Goal: Task Accomplishment & Management: Complete application form

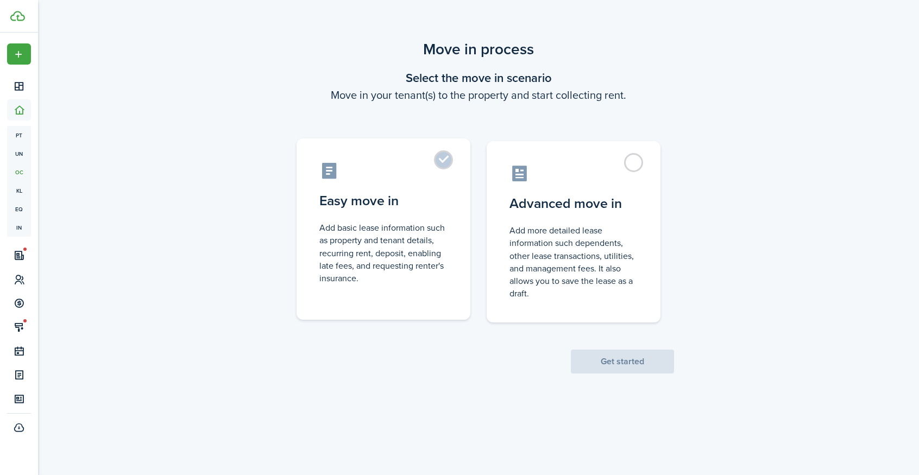
click at [445, 166] on label "Easy move in Add basic lease information such as property and tenant details, r…" at bounding box center [383, 228] width 174 height 181
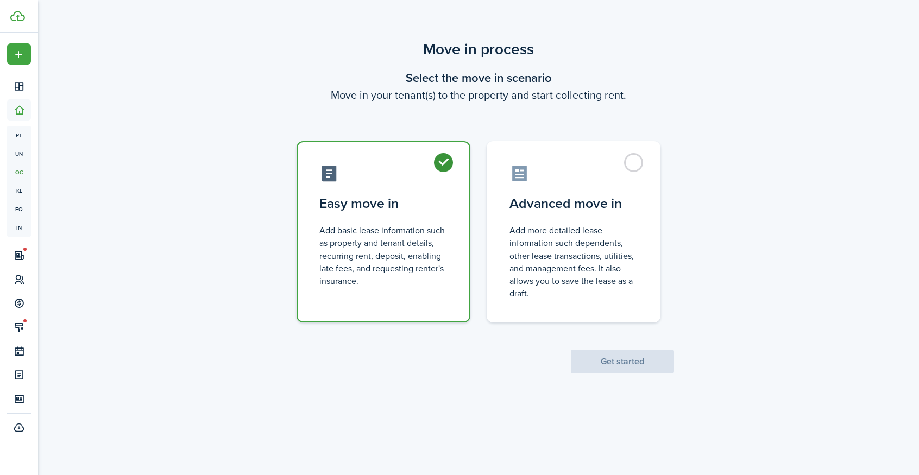
radio input "true"
click at [655, 361] on button "Get started" at bounding box center [622, 362] width 103 height 24
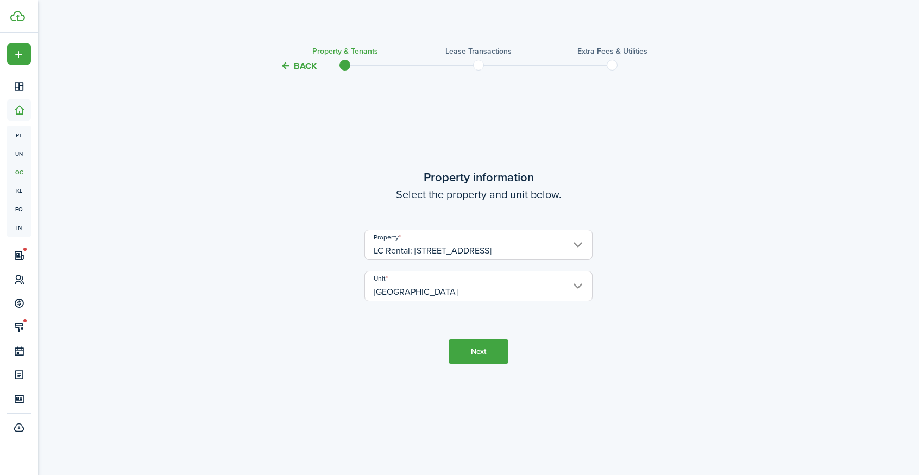
click at [535, 287] on input "[GEOGRAPHIC_DATA]" at bounding box center [478, 286] width 228 height 30
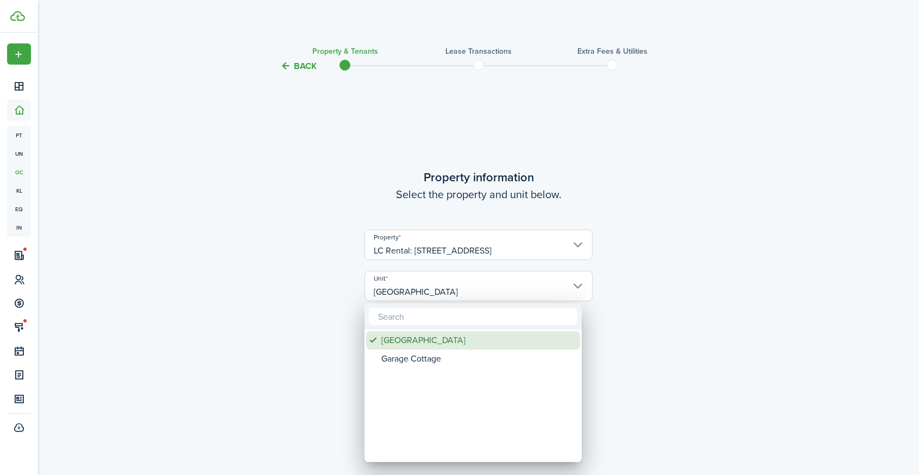
click at [420, 338] on div "[GEOGRAPHIC_DATA]" at bounding box center [477, 340] width 192 height 18
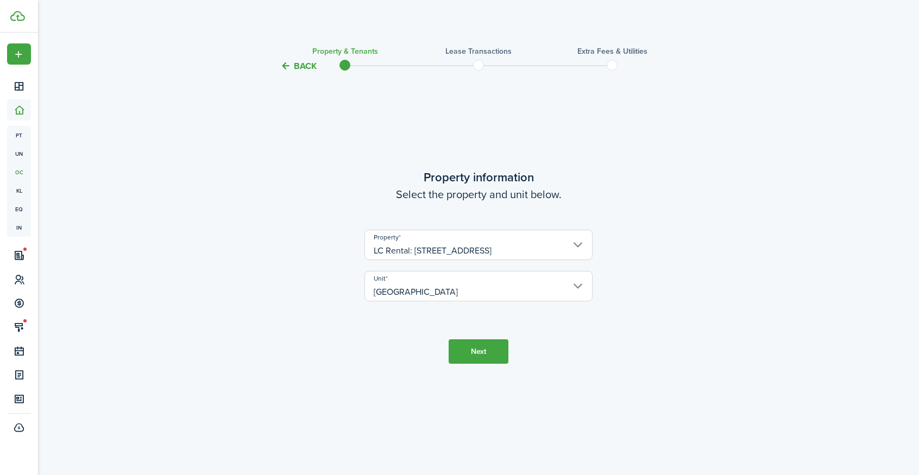
click at [494, 347] on button "Next" at bounding box center [478, 351] width 60 height 24
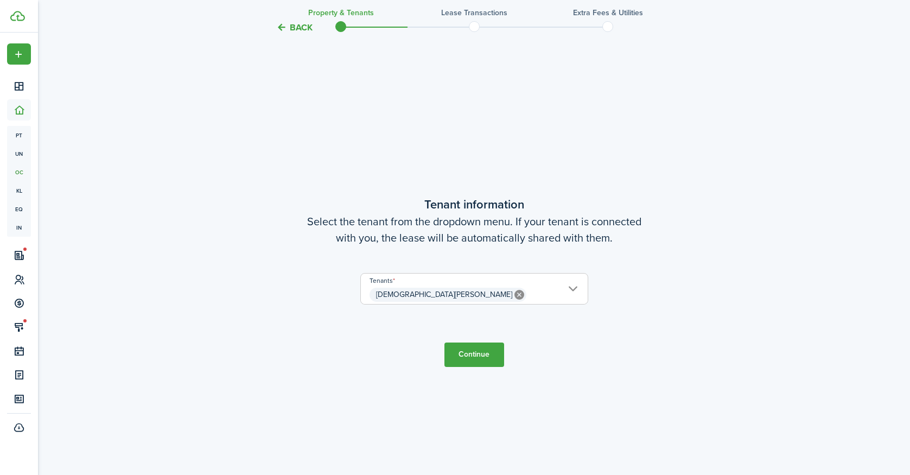
scroll to position [402, 0]
click at [491, 294] on span "[DEMOGRAPHIC_DATA][PERSON_NAME]" at bounding box center [474, 294] width 227 height 18
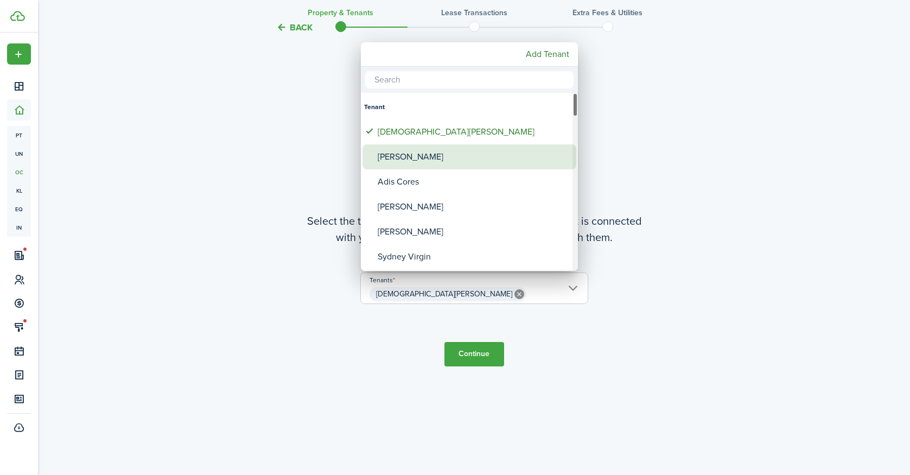
click at [418, 160] on div "[PERSON_NAME]" at bounding box center [474, 156] width 192 height 25
type input "[DEMOGRAPHIC_DATA][PERSON_NAME], [PERSON_NAME]"
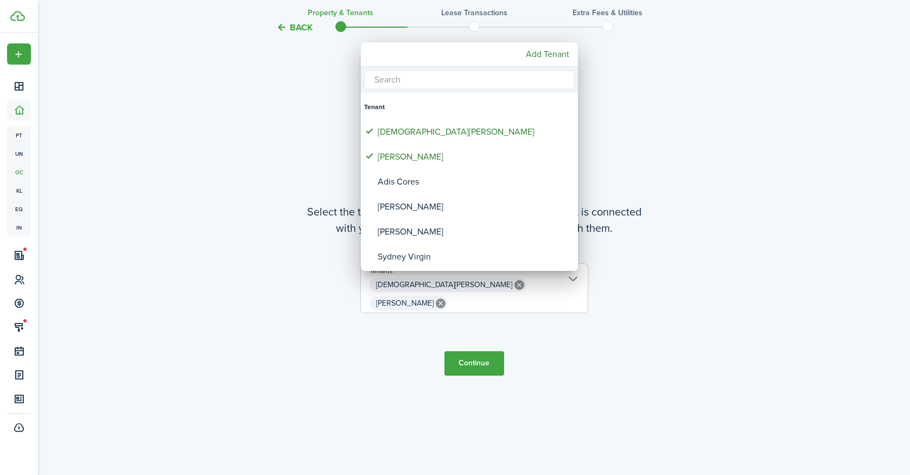
click at [480, 349] on div at bounding box center [455, 237] width 1084 height 649
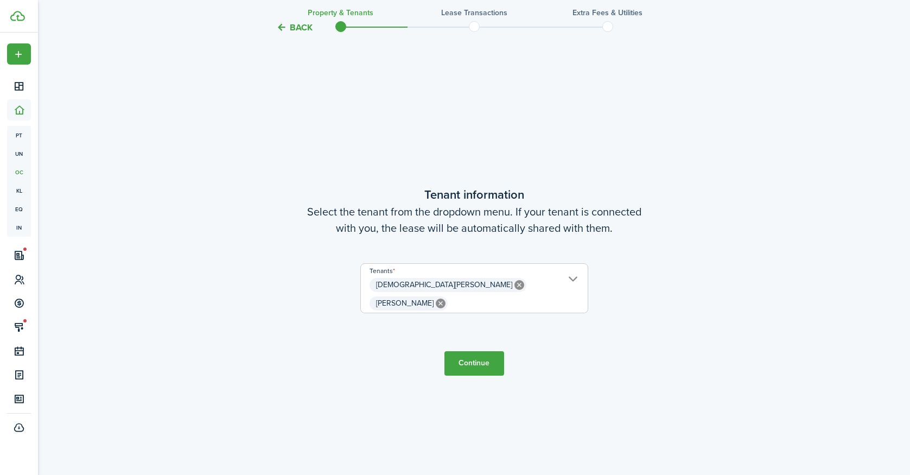
click at [477, 360] on button "Continue" at bounding box center [475, 363] width 60 height 24
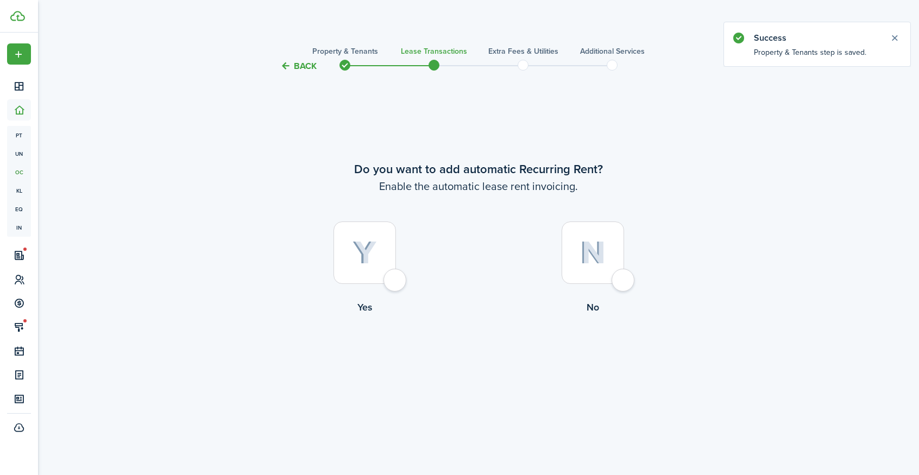
click at [396, 279] on div at bounding box center [364, 253] width 62 height 62
radio input "true"
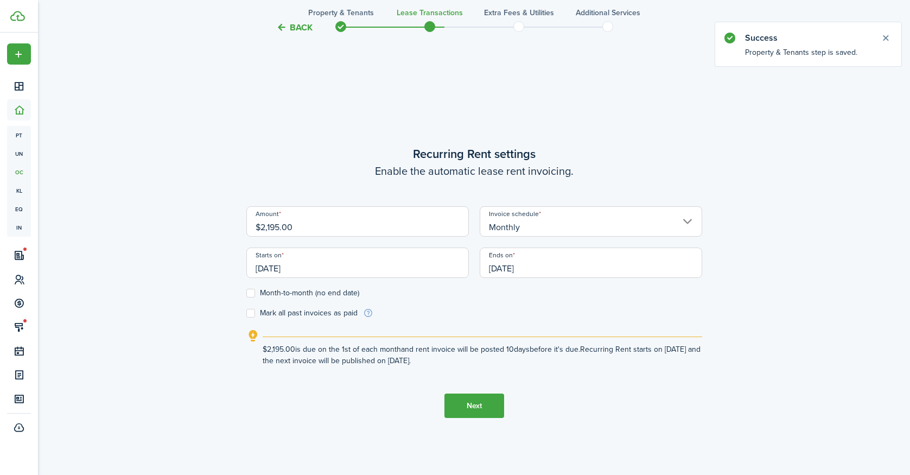
scroll to position [402, 0]
drag, startPoint x: 322, startPoint y: 230, endPoint x: 242, endPoint y: 230, distance: 80.4
click at [246, 230] on input "$2,195.00" at bounding box center [357, 220] width 223 height 30
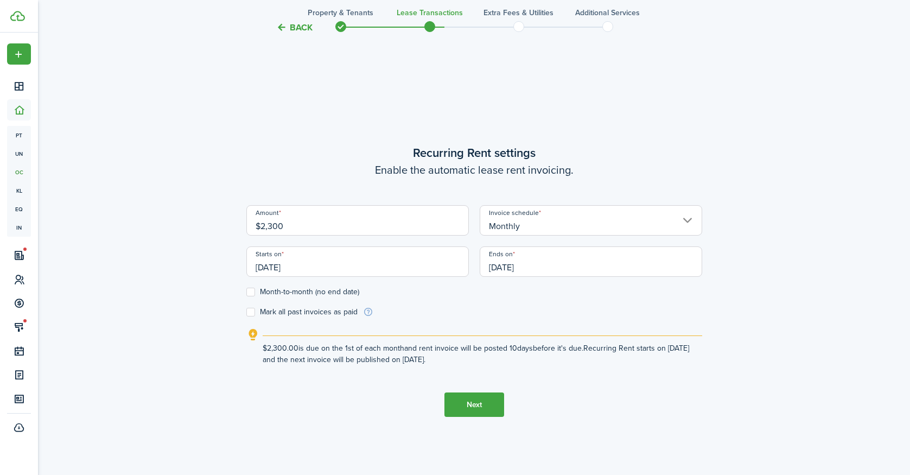
click at [394, 258] on input "[DATE]" at bounding box center [357, 261] width 223 height 30
type input "$2,300.00"
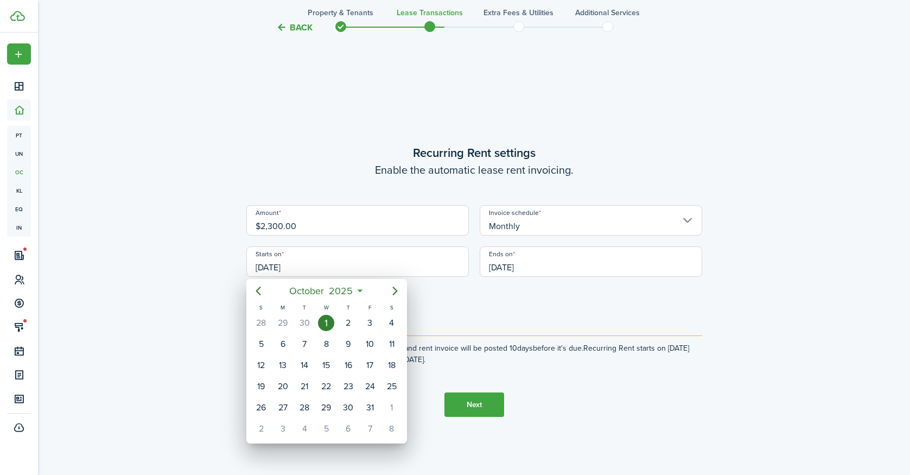
click at [519, 301] on div at bounding box center [455, 237] width 1084 height 649
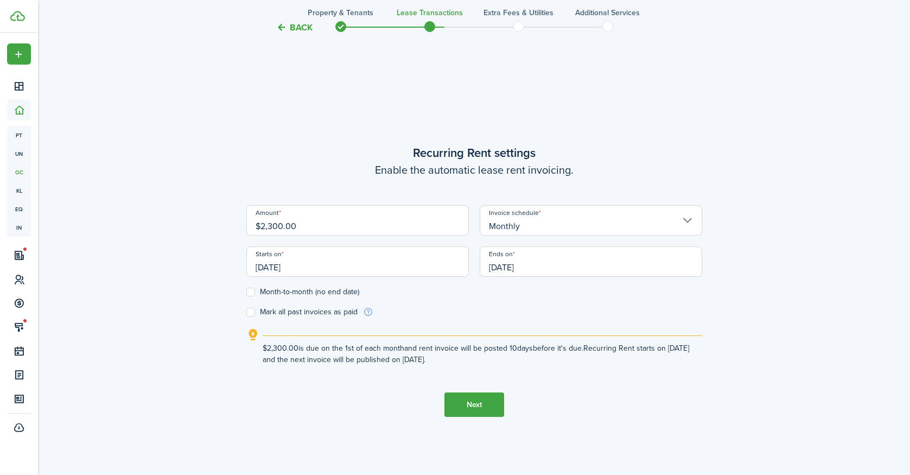
click at [248, 288] on label "Month-to-month (no end date)" at bounding box center [302, 292] width 113 height 9
click at [246, 292] on input "Month-to-month (no end date)" at bounding box center [246, 292] width 1 height 1
checkbox input "true"
click at [482, 404] on button "Next" at bounding box center [475, 405] width 60 height 24
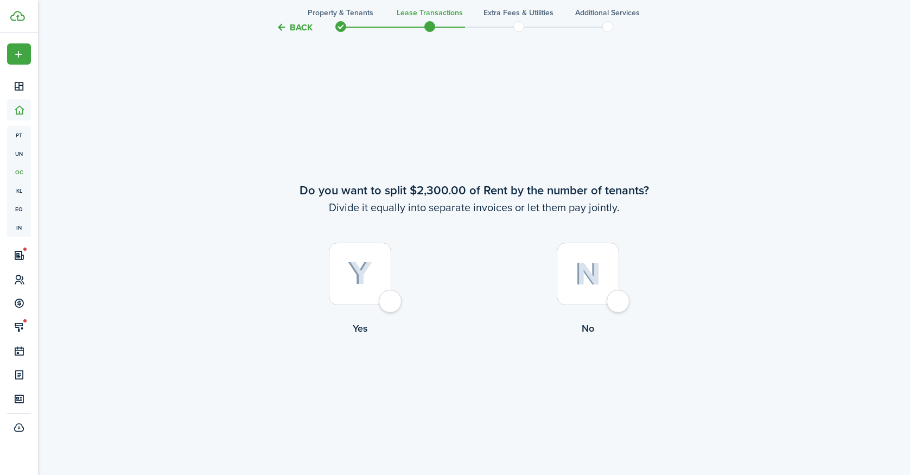
scroll to position [877, 0]
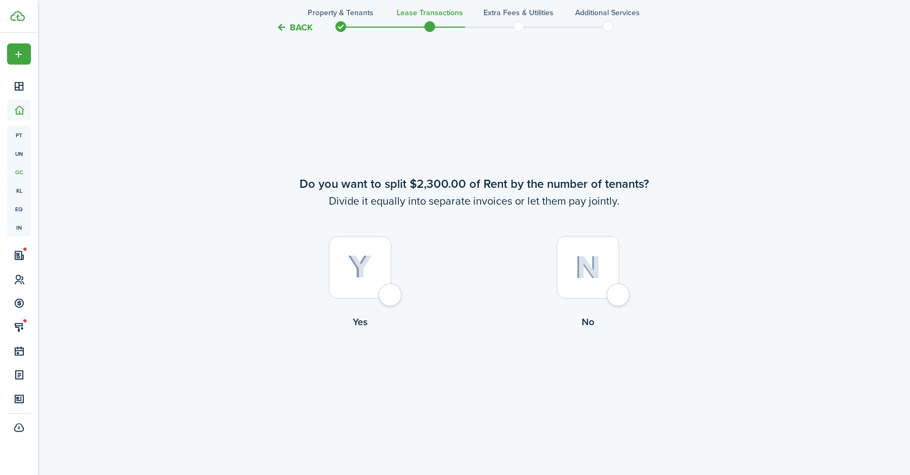
click at [611, 290] on div at bounding box center [588, 267] width 62 height 62
radio input "true"
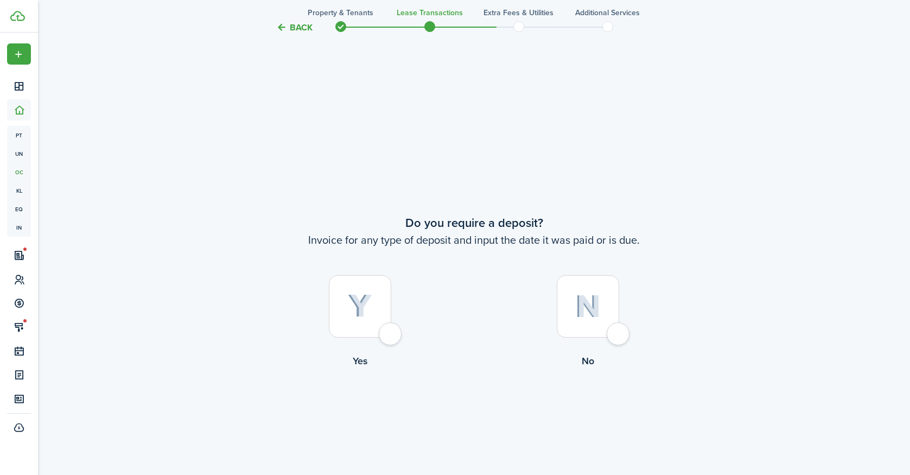
scroll to position [1352, 0]
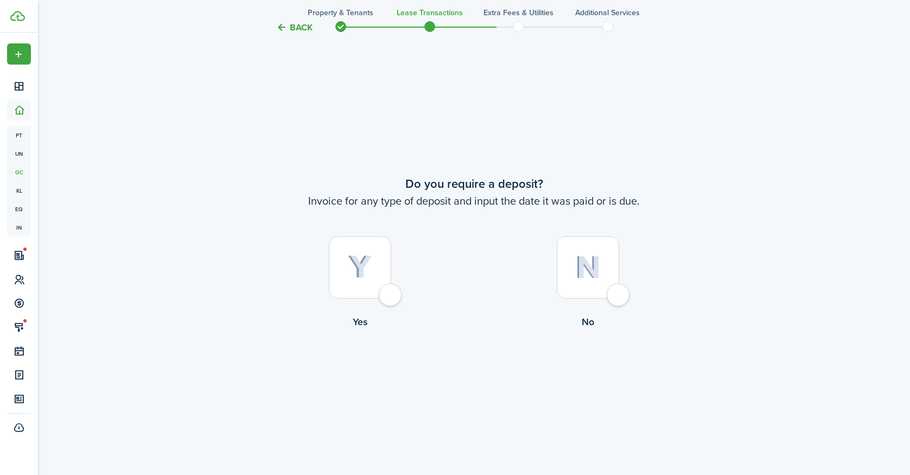
click at [388, 288] on div at bounding box center [360, 267] width 62 height 62
radio input "true"
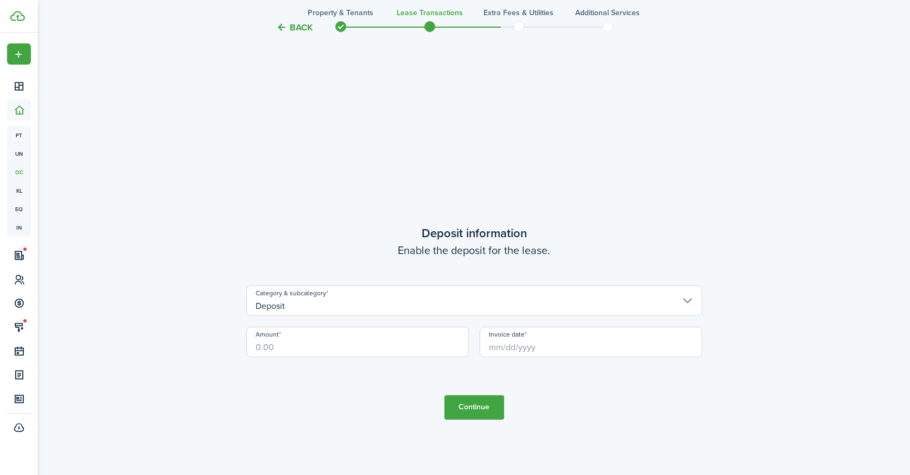
scroll to position [1827, 0]
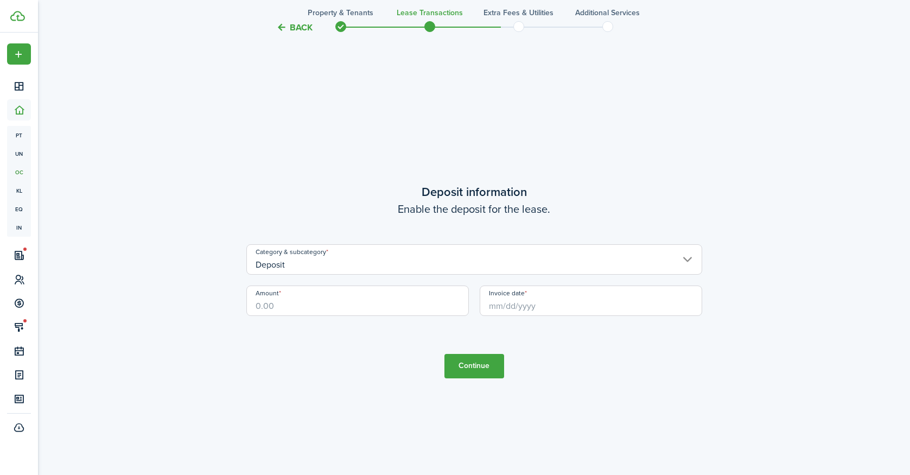
click at [316, 298] on input "Amount" at bounding box center [357, 301] width 223 height 30
click at [508, 306] on input "Invoice date" at bounding box center [591, 301] width 223 height 30
type input "$2,300.00"
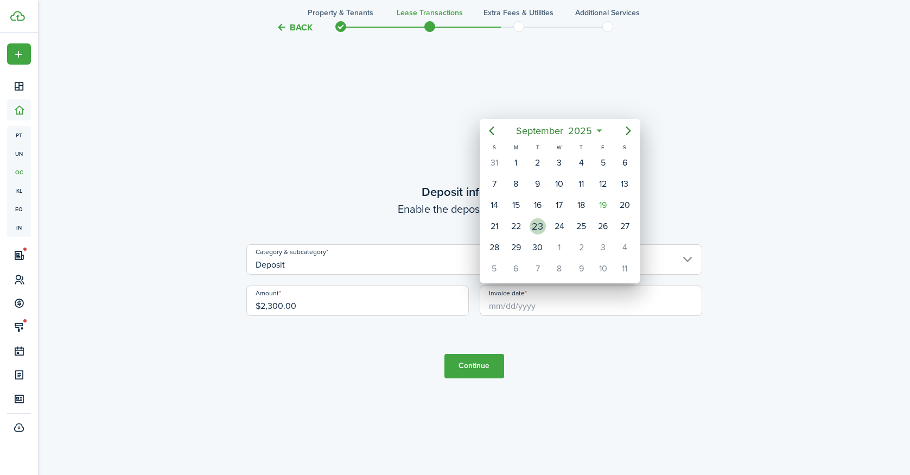
click at [532, 225] on div "23" at bounding box center [538, 226] width 16 height 16
type input "[DATE]"
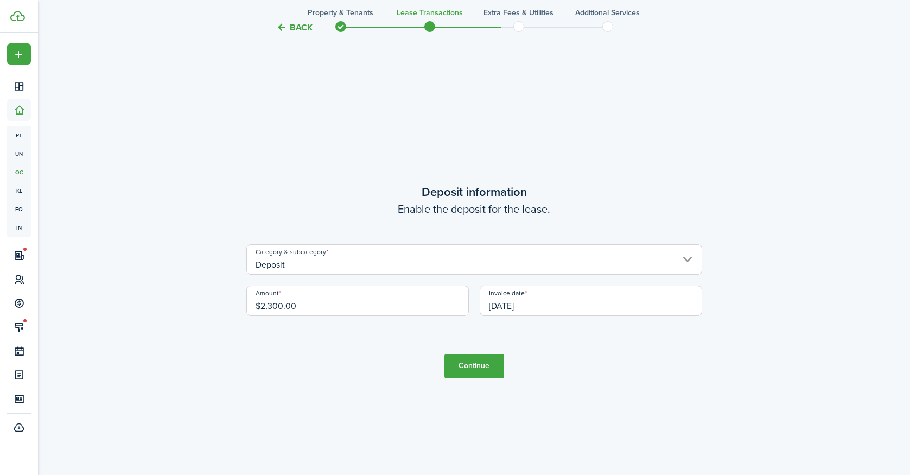
click at [478, 367] on button "Continue" at bounding box center [475, 366] width 60 height 24
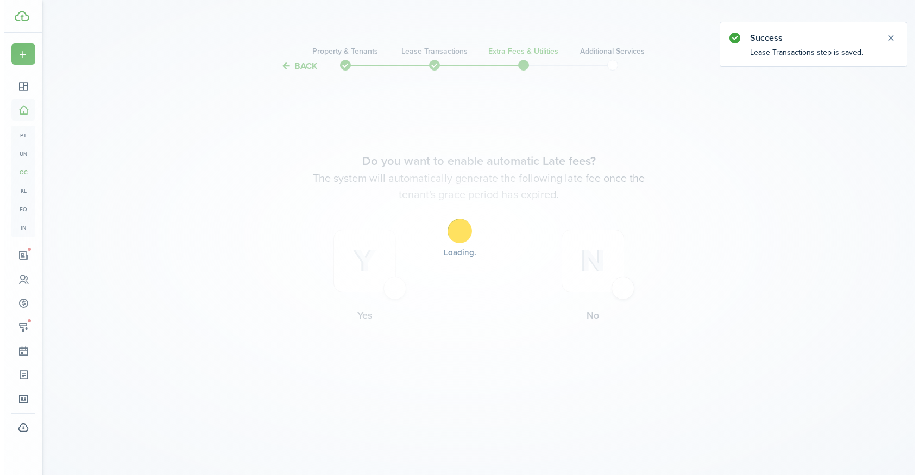
scroll to position [0, 0]
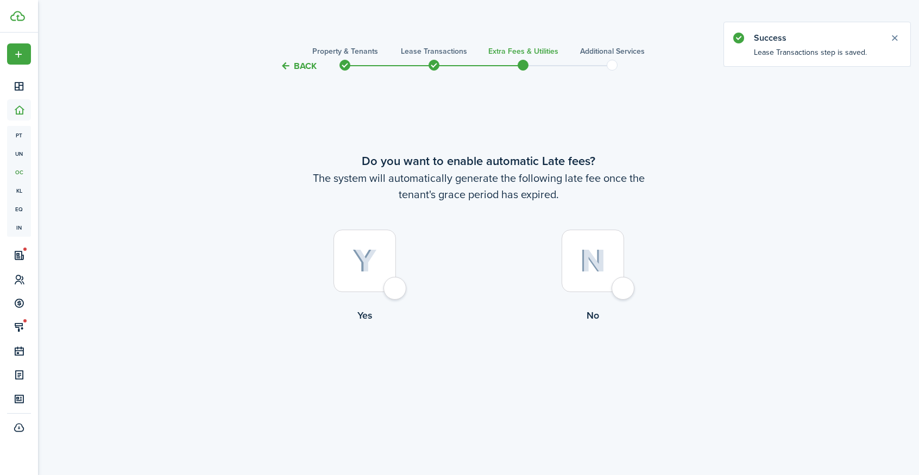
click at [392, 288] on div at bounding box center [364, 261] width 62 height 62
radio input "true"
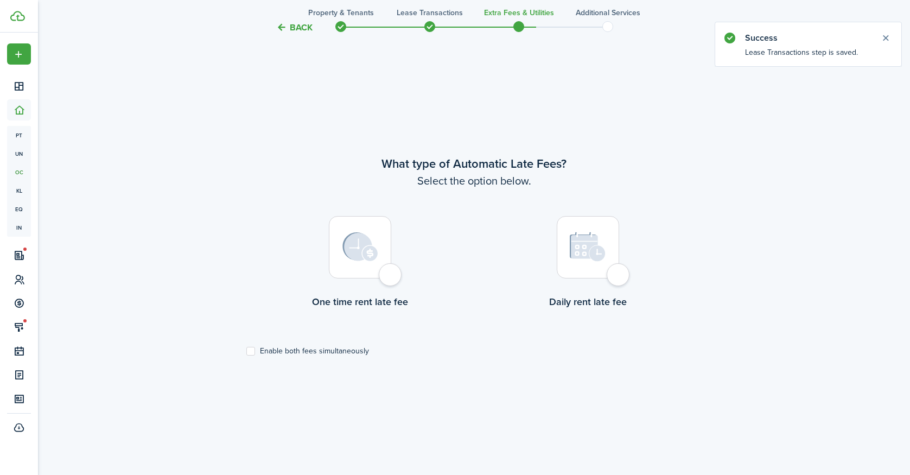
scroll to position [402, 0]
click at [389, 277] on div at bounding box center [360, 247] width 62 height 62
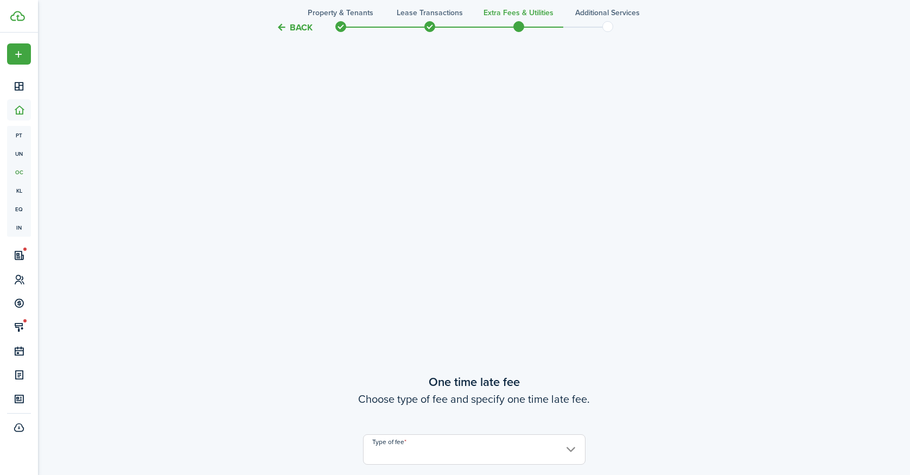
scroll to position [552, 0]
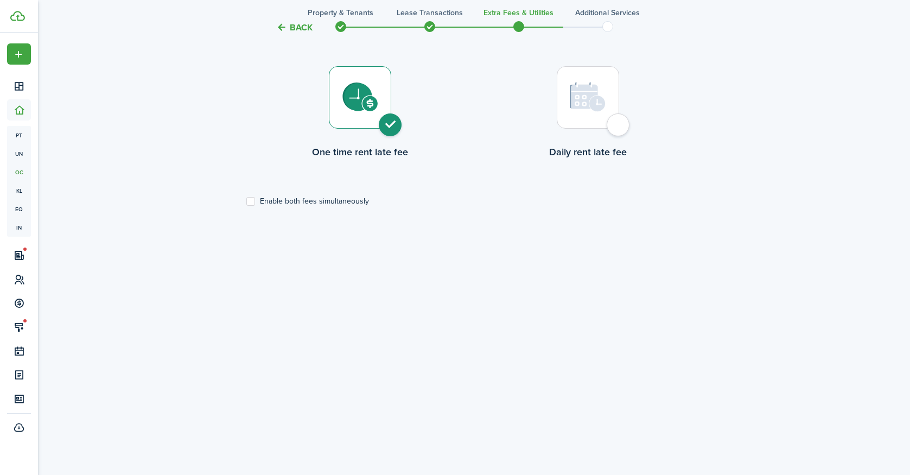
click at [618, 123] on div at bounding box center [588, 97] width 62 height 62
radio input "false"
radio input "true"
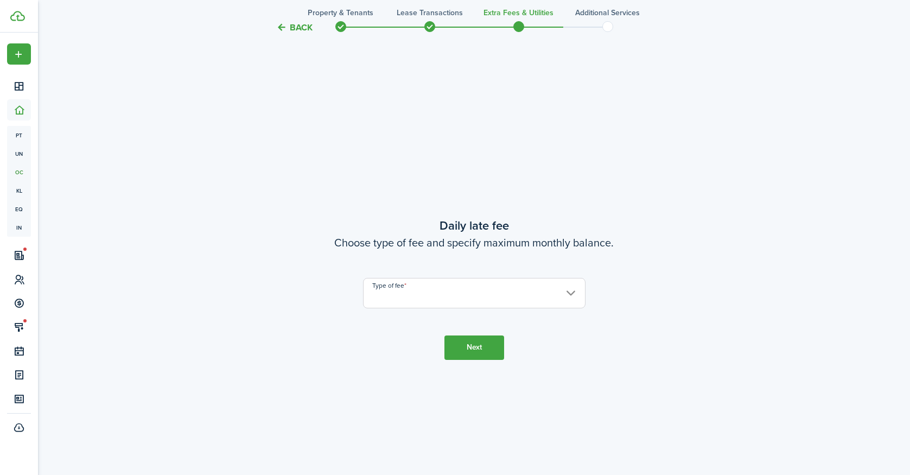
scroll to position [877, 0]
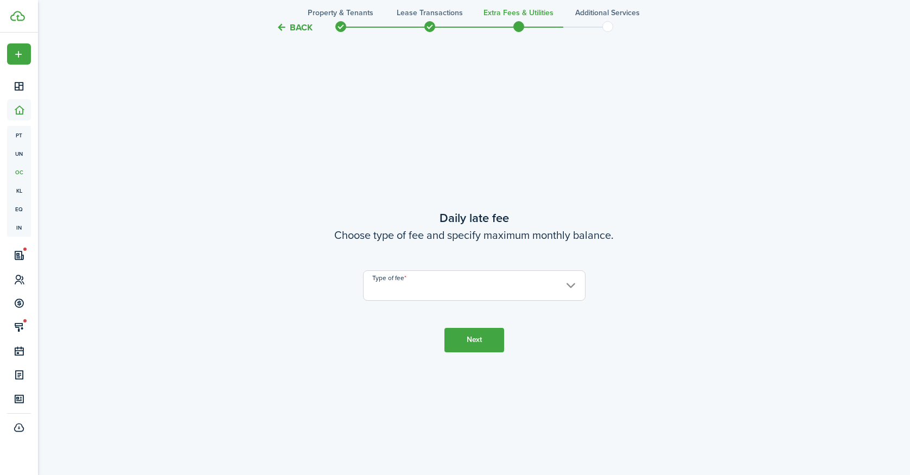
click at [533, 290] on input "Type of fee" at bounding box center [474, 285] width 223 height 30
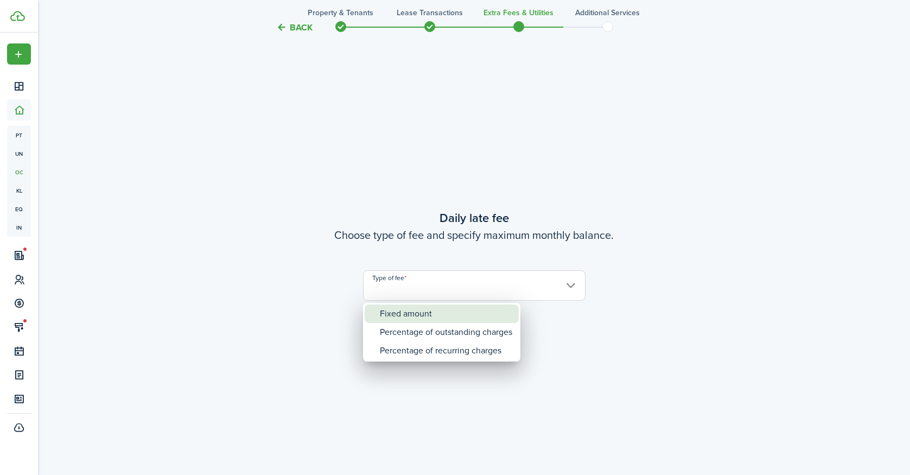
drag, startPoint x: 450, startPoint y: 313, endPoint x: 457, endPoint y: 313, distance: 7.6
click at [450, 313] on div "Fixed amount" at bounding box center [446, 314] width 132 height 18
type input "Fixed amount"
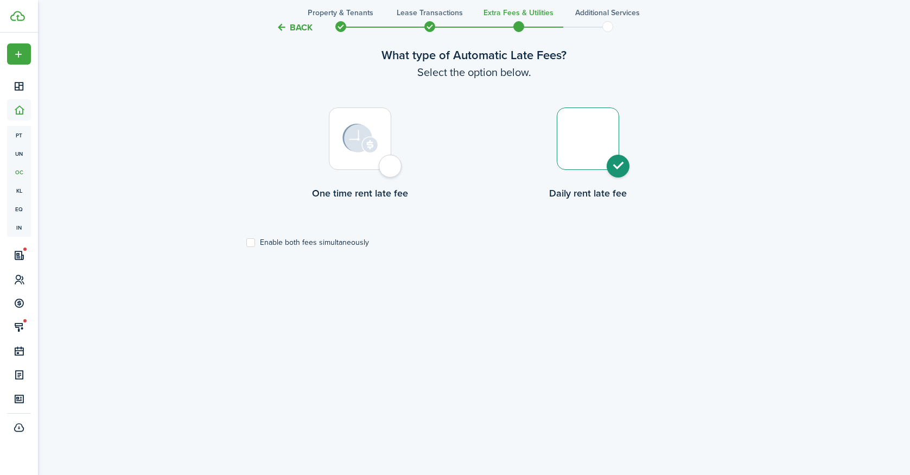
scroll to position [497, 0]
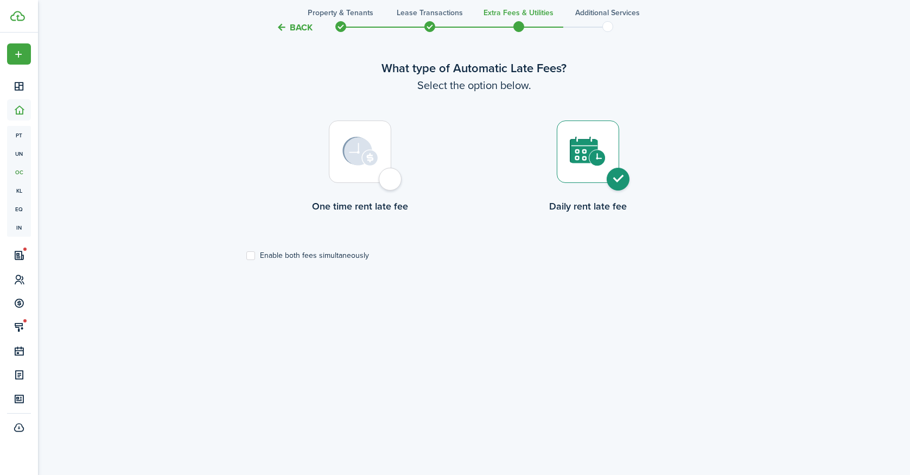
click at [252, 255] on label "Enable both fees simultaneously" at bounding box center [307, 255] width 123 height 9
click at [246, 256] on input "Enable both fees simultaneously" at bounding box center [246, 256] width 1 height 1
checkbox input "true"
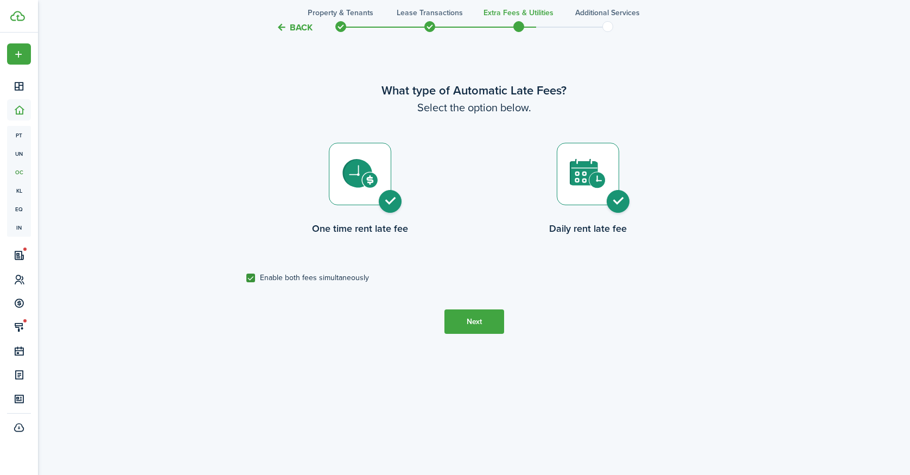
click at [466, 314] on button "Next" at bounding box center [475, 321] width 60 height 24
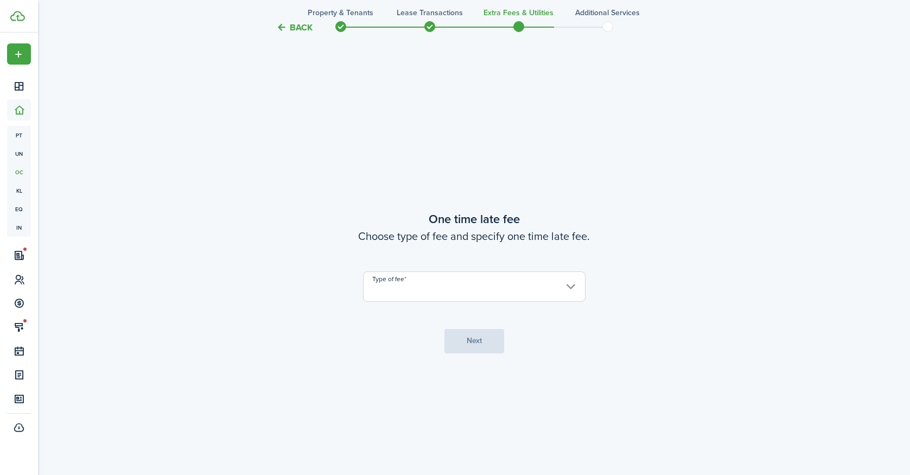
scroll to position [877, 0]
click at [508, 291] on input "Type of fee" at bounding box center [474, 285] width 223 height 30
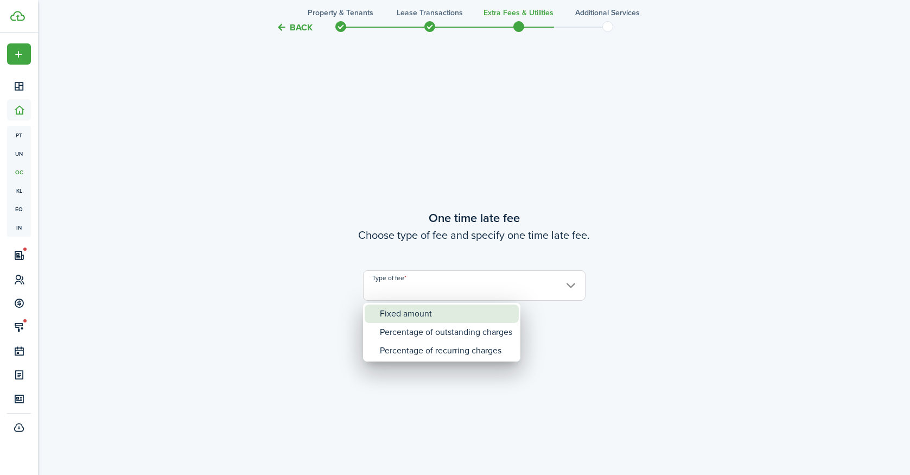
click at [465, 317] on div "Fixed amount" at bounding box center [446, 314] width 132 height 18
type input "Fixed amount"
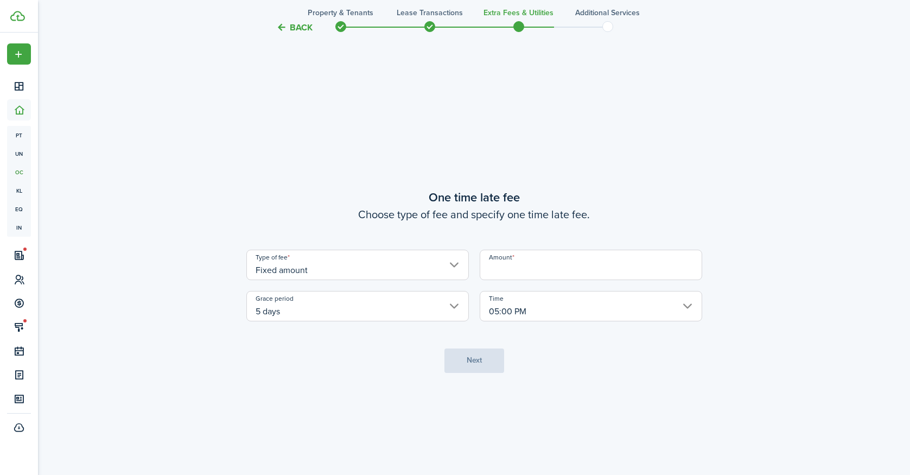
click at [618, 274] on input "Amount" at bounding box center [591, 265] width 223 height 30
type input "$175.00"
click at [475, 345] on tc-wizard-step "One time late fee Choose type of fee and specify one time late fee. Type of fee…" at bounding box center [474, 280] width 456 height 475
click at [474, 362] on button "Next" at bounding box center [475, 361] width 60 height 24
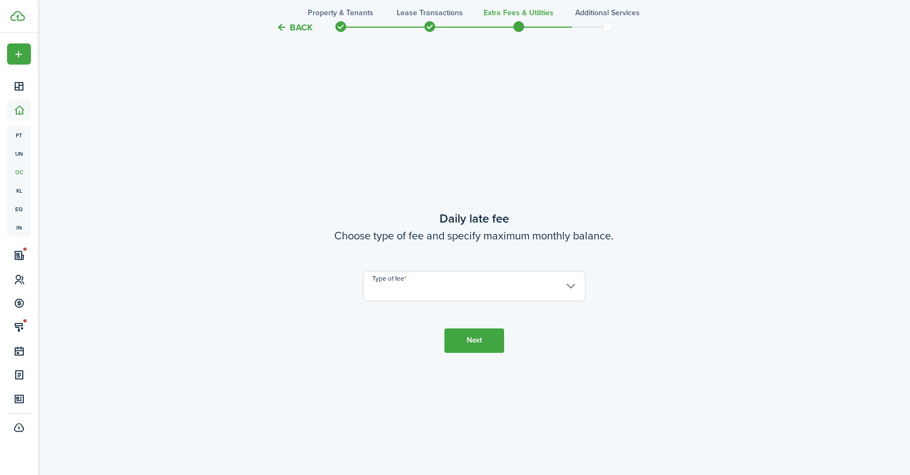
scroll to position [1352, 0]
click at [462, 290] on input "Type of fee" at bounding box center [474, 285] width 223 height 30
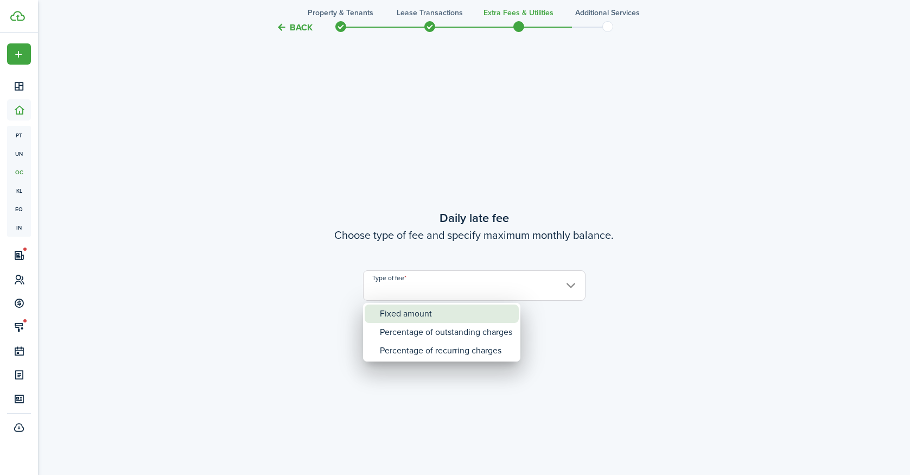
click at [447, 319] on div "Fixed amount" at bounding box center [446, 314] width 132 height 18
type input "Fixed amount"
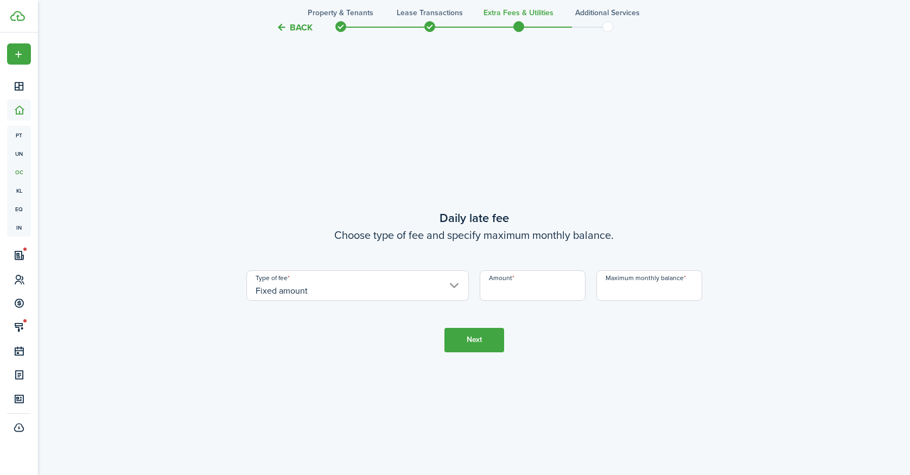
click at [532, 286] on input "Amount" at bounding box center [533, 285] width 106 height 30
type input "$35.00"
click at [643, 291] on input "Maximum monthly balance" at bounding box center [650, 285] width 106 height 30
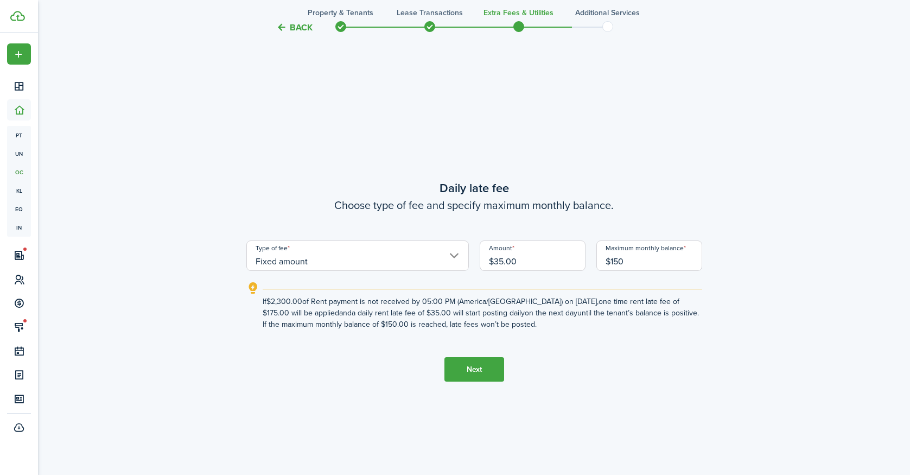
type input "$150.00"
click at [682, 421] on tc-wizard-step "Daily late fee Choose type of fee and specify maximum monthly balance. Type of …" at bounding box center [474, 280] width 456 height 475
drag, startPoint x: 645, startPoint y: 262, endPoint x: 597, endPoint y: 260, distance: 48.3
click at [597, 260] on input "$150.00" at bounding box center [650, 256] width 106 height 30
click at [669, 361] on tc-wizard-step "Daily late fee Choose type of fee and specify maximum monthly balance. Type of …" at bounding box center [474, 280] width 456 height 475
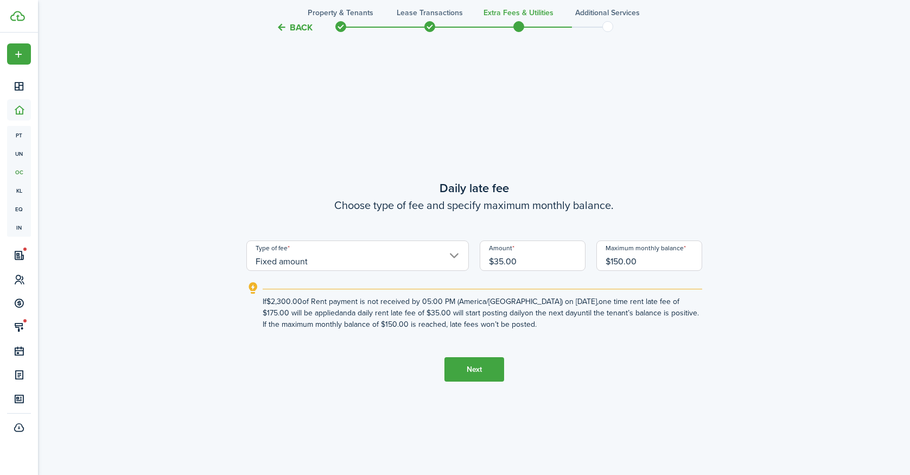
click at [480, 365] on button "Next" at bounding box center [475, 369] width 60 height 24
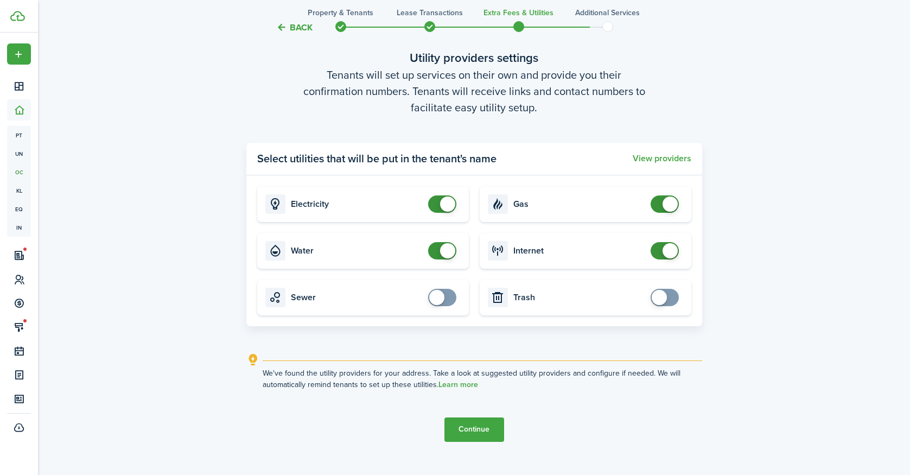
scroll to position [1882, 0]
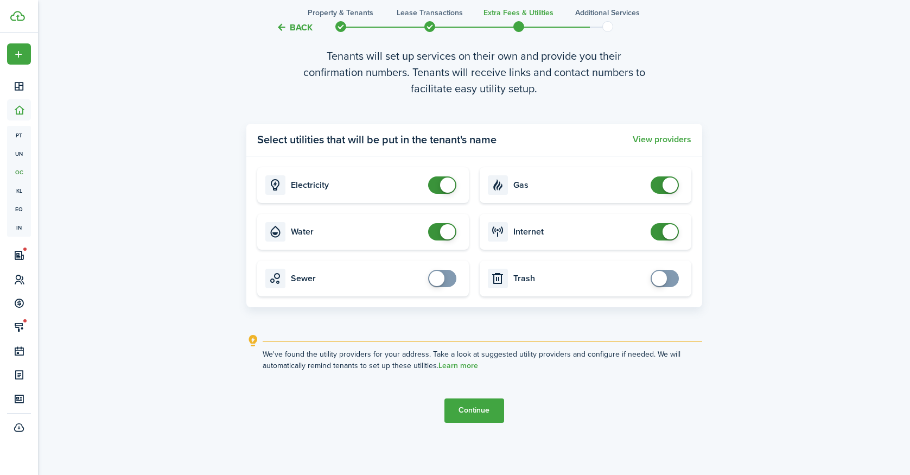
click at [485, 414] on button "Continue" at bounding box center [475, 410] width 60 height 24
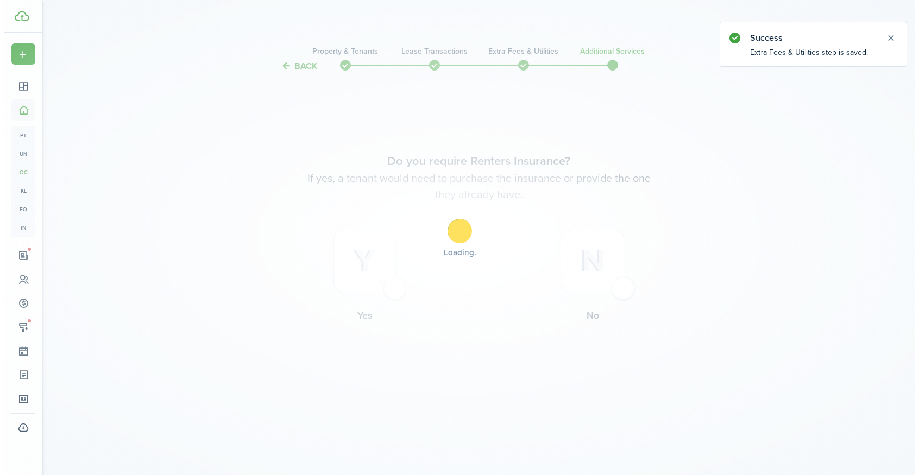
scroll to position [0, 0]
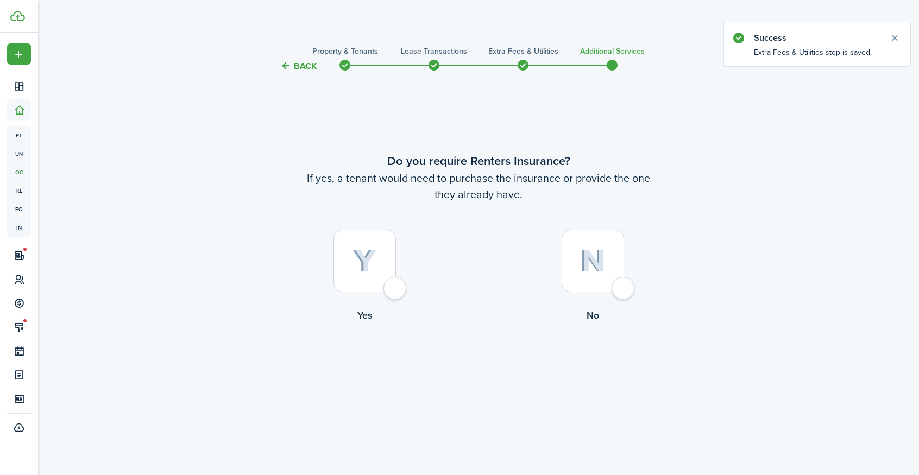
click at [395, 287] on div at bounding box center [364, 261] width 62 height 62
radio input "true"
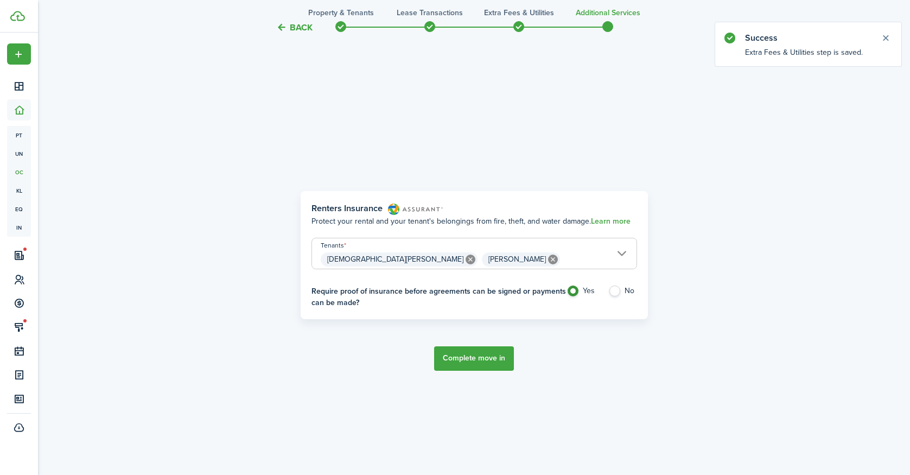
scroll to position [402, 0]
click at [610, 290] on label "No" at bounding box center [623, 293] width 29 height 16
radio input "false"
radio input "true"
click at [472, 364] on button "Complete move in" at bounding box center [474, 358] width 80 height 24
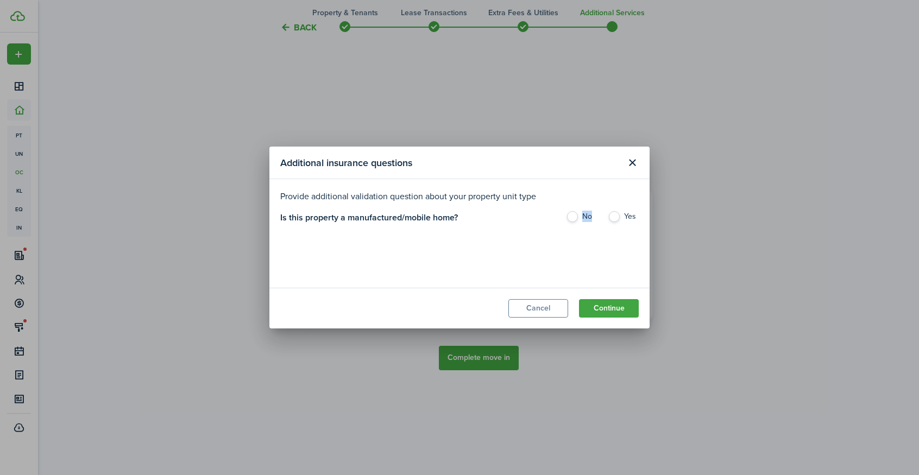
click at [568, 214] on label "No" at bounding box center [581, 219] width 31 height 16
radio input "true"
drag, startPoint x: 568, startPoint y: 214, endPoint x: 631, endPoint y: 167, distance: 78.6
click at [631, 167] on button "Close modal" at bounding box center [632, 163] width 18 height 18
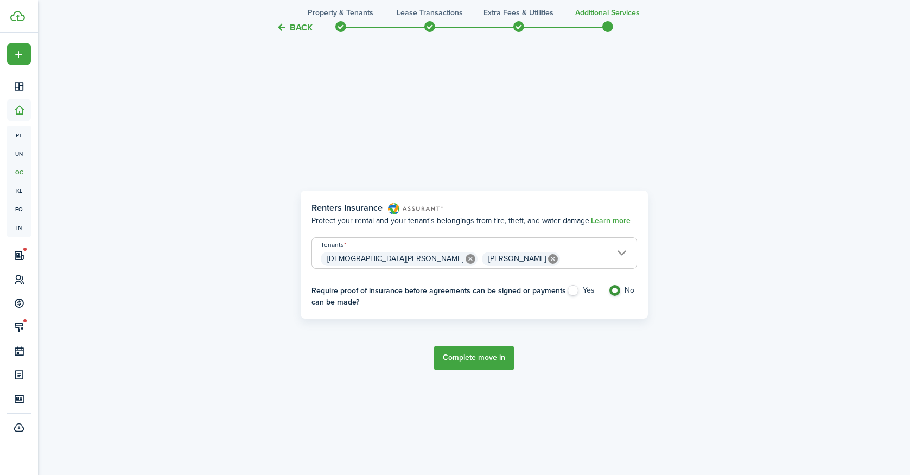
click at [480, 361] on button "Complete move in" at bounding box center [474, 358] width 80 height 24
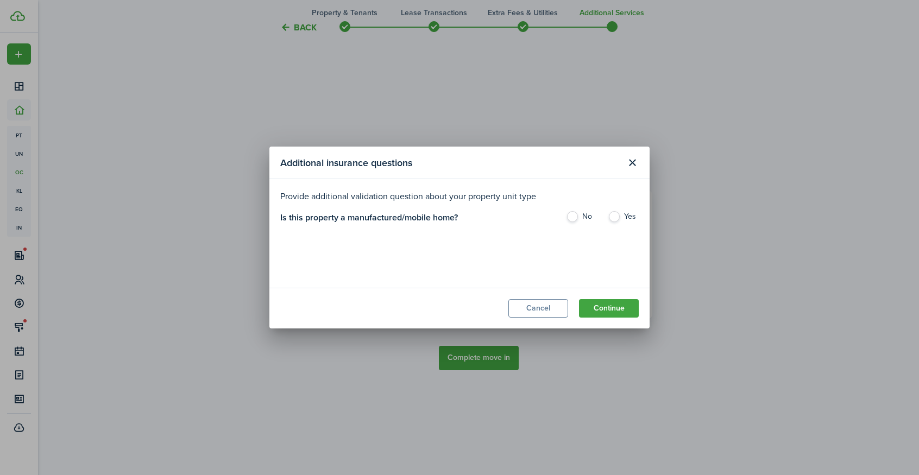
click at [480, 361] on div "Additional insurance questions Provide additional validation question about you…" at bounding box center [459, 237] width 919 height 475
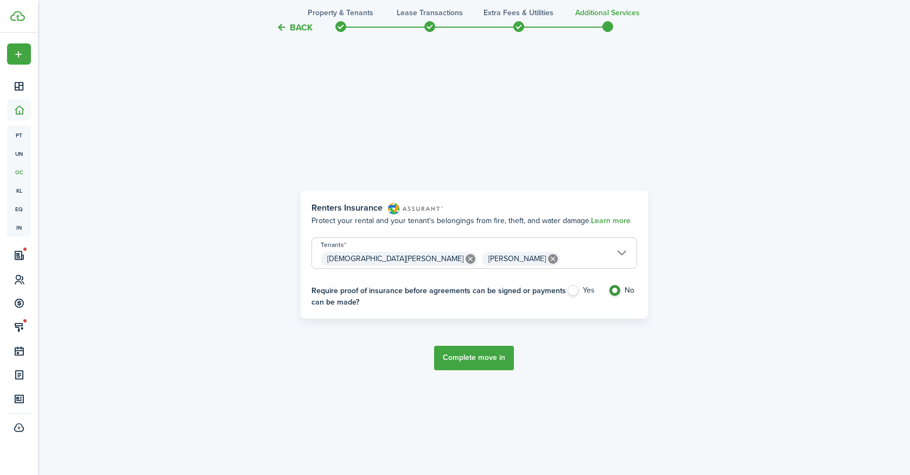
click at [476, 358] on button "Complete move in" at bounding box center [474, 358] width 80 height 24
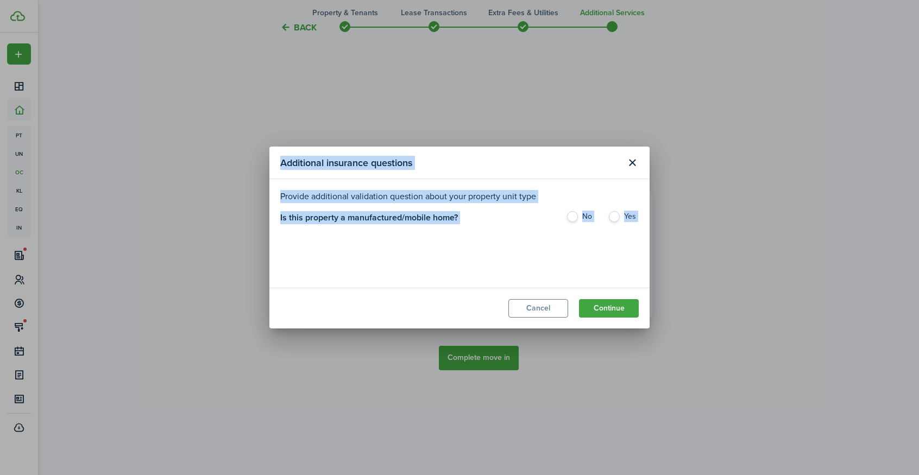
click at [575, 217] on label "No" at bounding box center [581, 219] width 31 height 16
radio input "true"
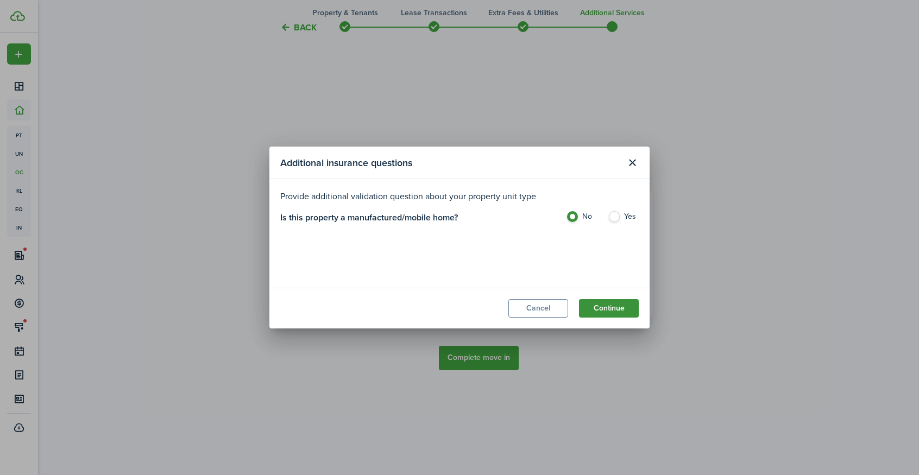
click at [602, 308] on button "Continue" at bounding box center [609, 308] width 60 height 18
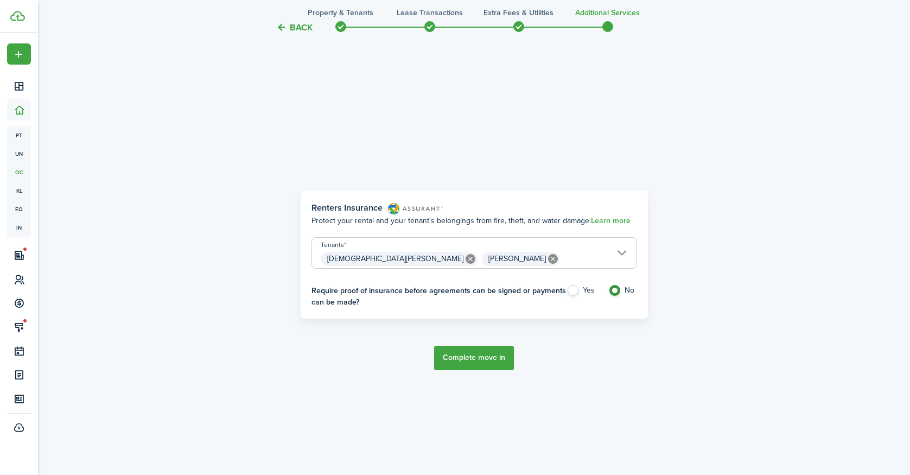
click at [474, 359] on button "Complete move in" at bounding box center [474, 358] width 80 height 24
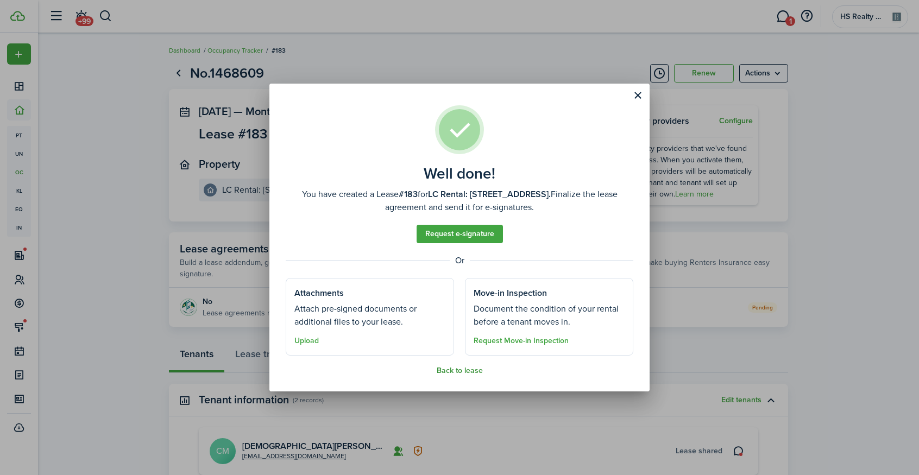
click at [470, 369] on button "Back to lease" at bounding box center [459, 370] width 46 height 9
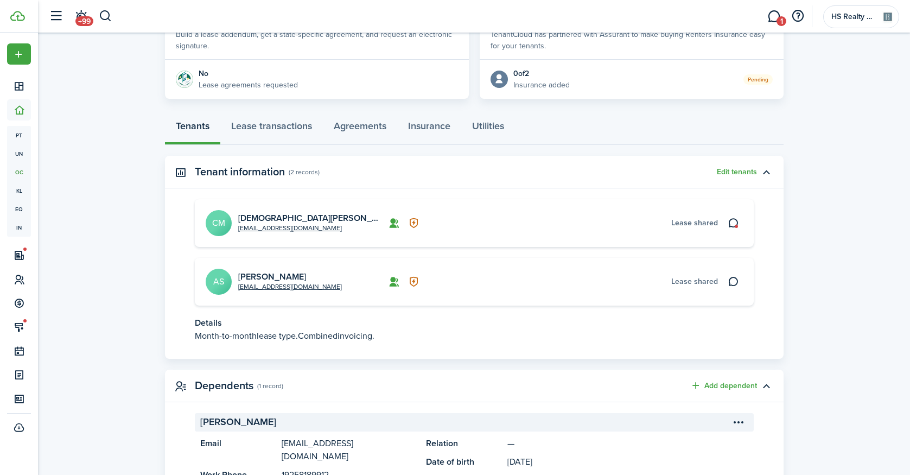
scroll to position [268, 0]
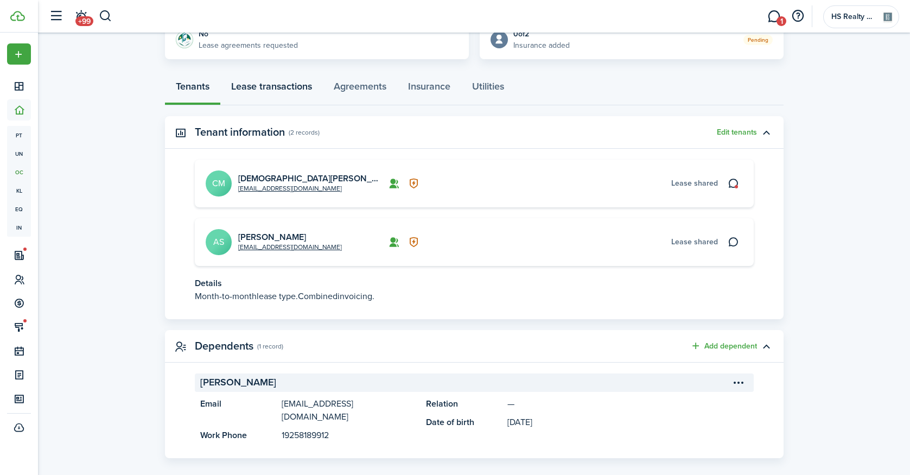
click at [277, 86] on link "Lease transactions" at bounding box center [271, 89] width 103 height 33
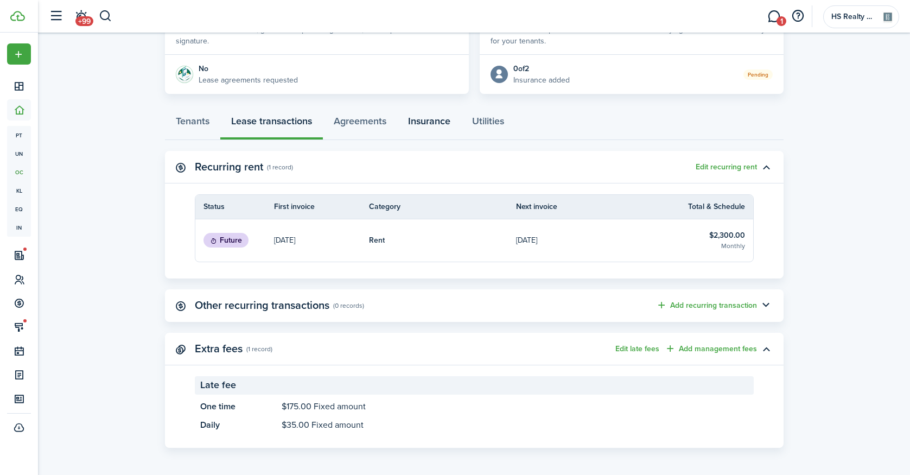
scroll to position [236, 0]
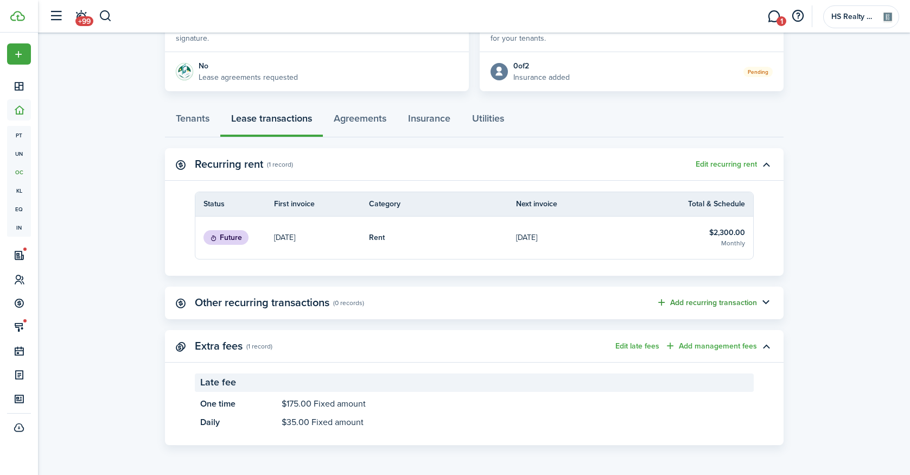
click at [712, 302] on button "Add recurring transaction" at bounding box center [706, 302] width 101 height 12
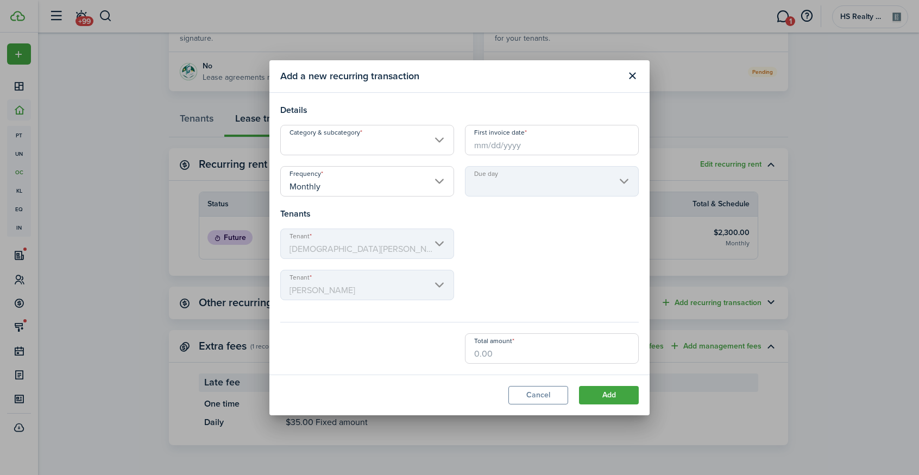
click at [343, 145] on input "Category & subcategory" at bounding box center [367, 140] width 174 height 30
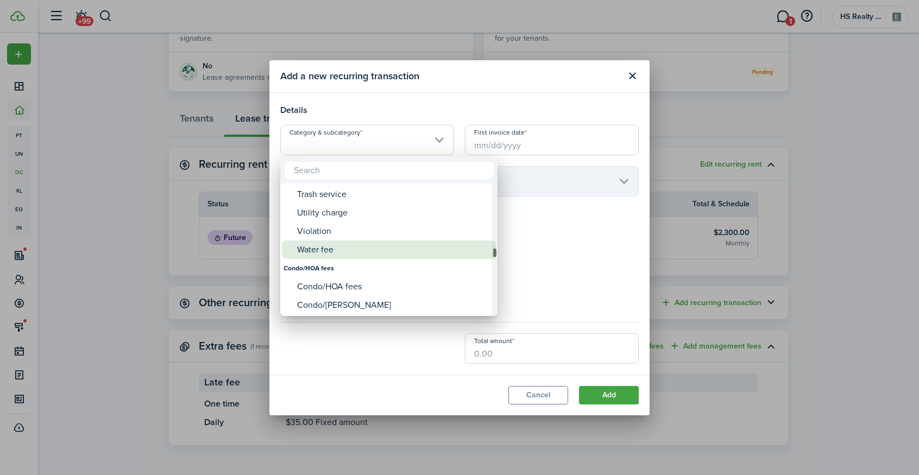
click at [351, 252] on div "Water fee" at bounding box center [393, 250] width 192 height 18
type input "Tenant charges & fees / Water fee"
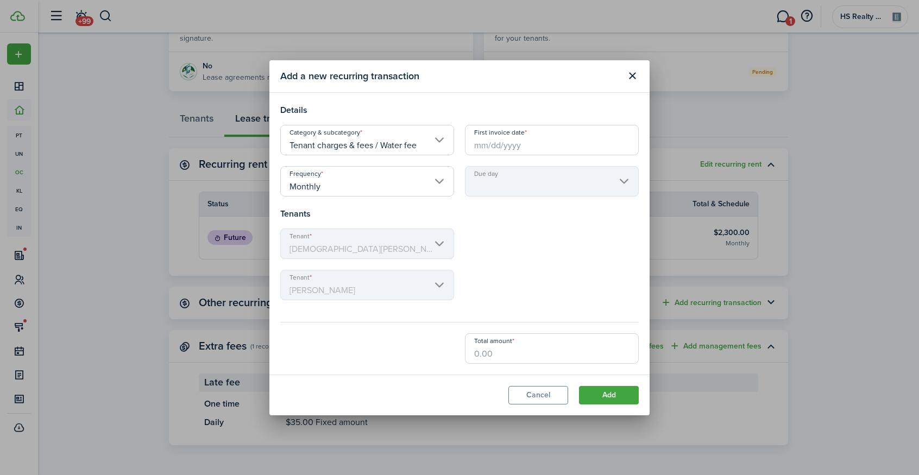
click at [509, 147] on input "First invoice date" at bounding box center [552, 140] width 174 height 30
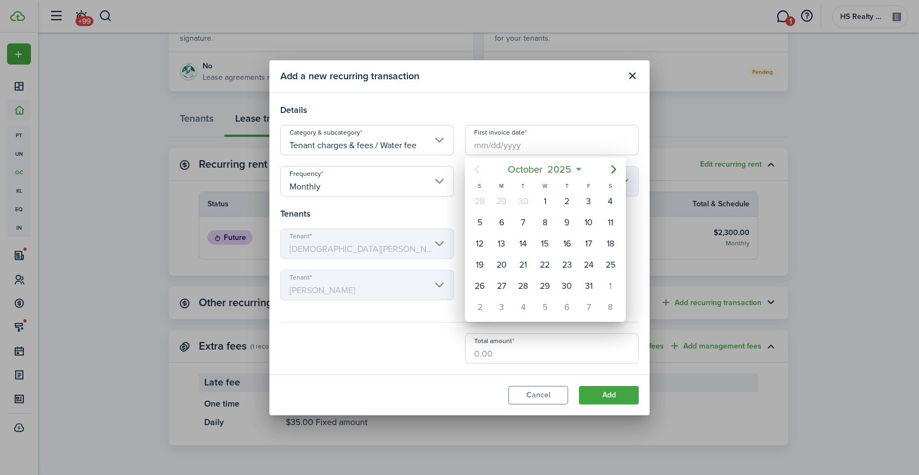
click at [579, 170] on icon at bounding box center [578, 169] width 11 height 11
click at [574, 170] on mbsc-button "[DATE]" at bounding box center [539, 170] width 77 height 20
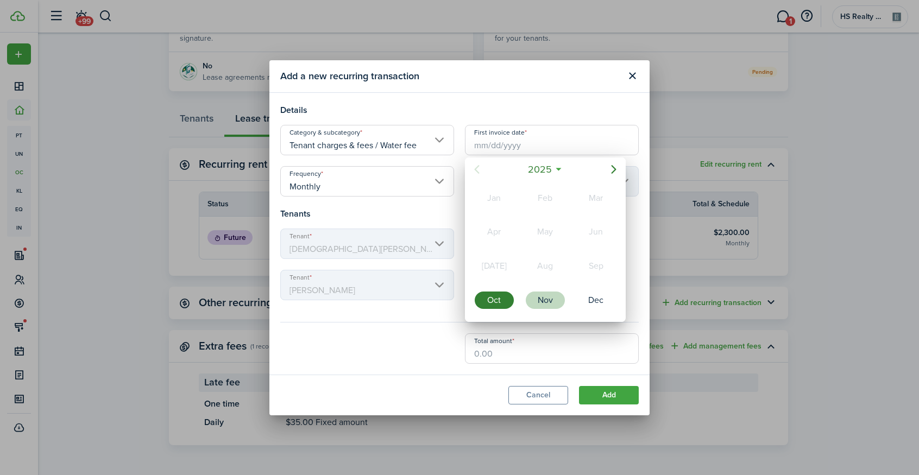
click at [548, 302] on div "Nov" at bounding box center [545, 300] width 39 height 17
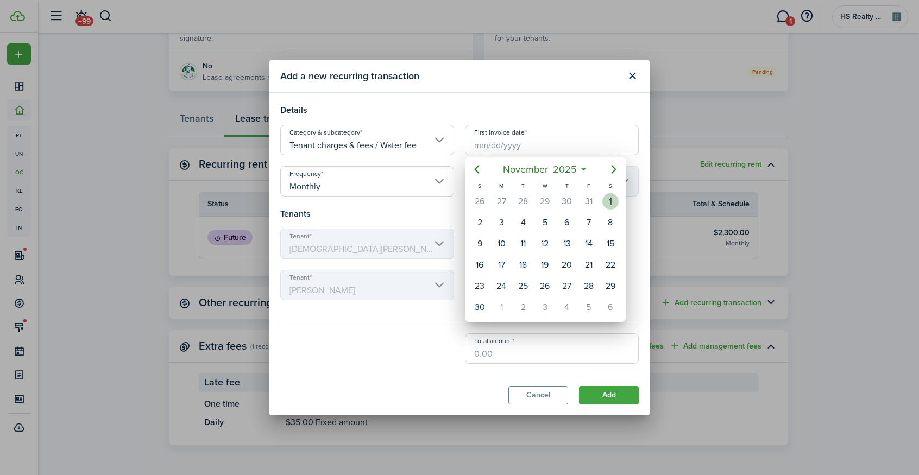
click at [605, 206] on div "1" at bounding box center [610, 201] width 16 height 16
type input "[DATE]"
type input "1st"
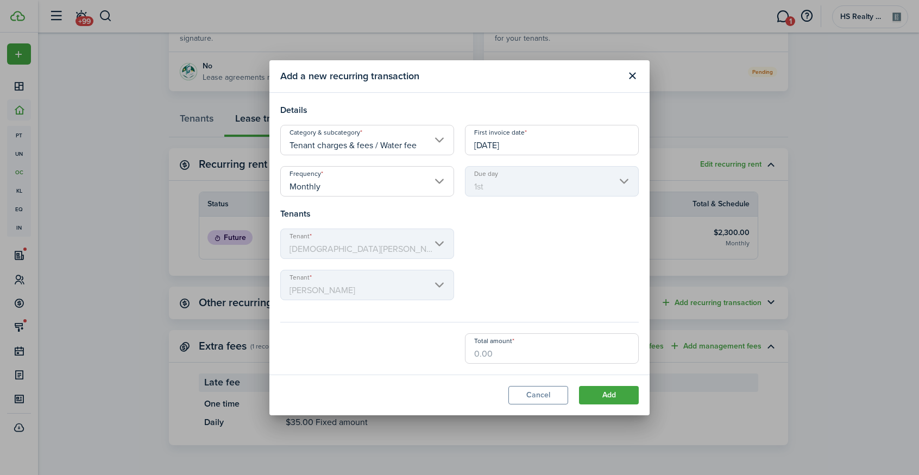
drag, startPoint x: 518, startPoint y: 351, endPoint x: 466, endPoint y: 348, distance: 52.7
click at [460, 353] on div "Total amount" at bounding box center [551, 348] width 185 height 30
type input "$95.00"
click at [598, 393] on button "Add" at bounding box center [609, 395] width 60 height 18
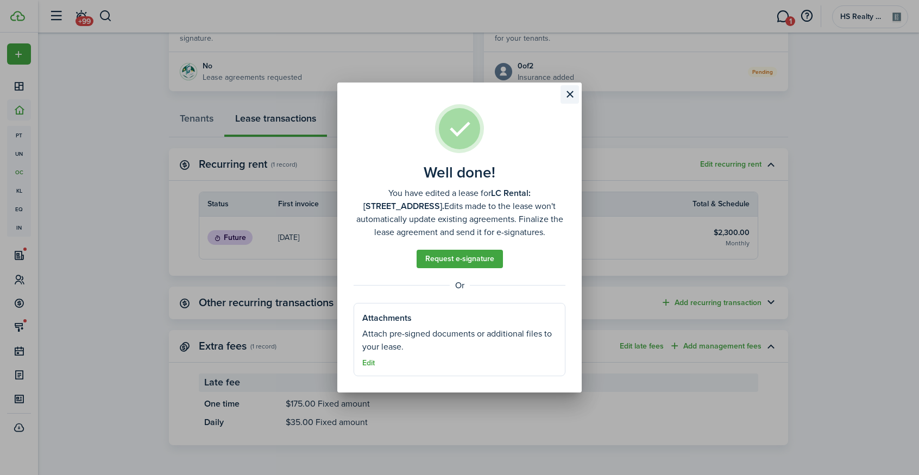
click at [572, 89] on button "Close modal" at bounding box center [569, 94] width 18 height 18
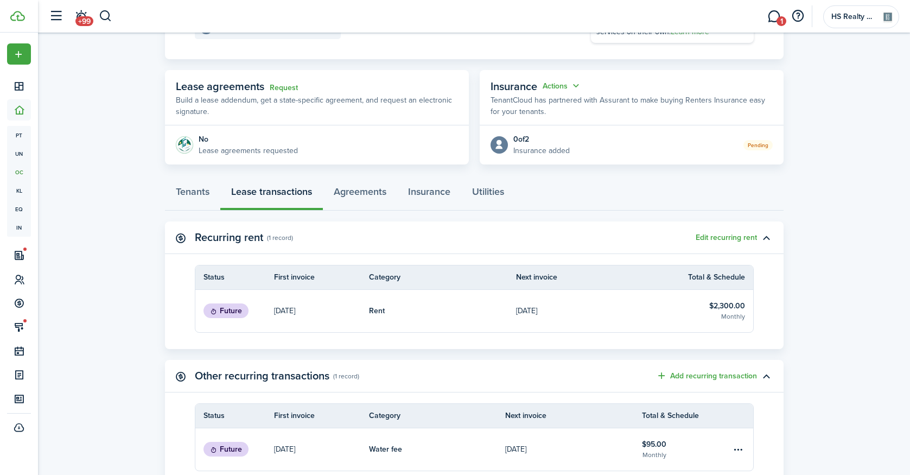
scroll to position [163, 0]
click at [197, 189] on link "Tenants" at bounding box center [192, 194] width 55 height 33
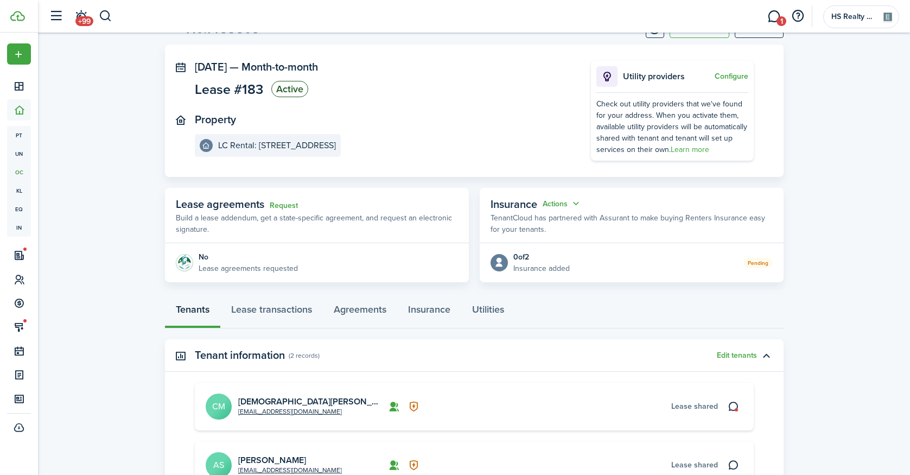
scroll to position [109, 0]
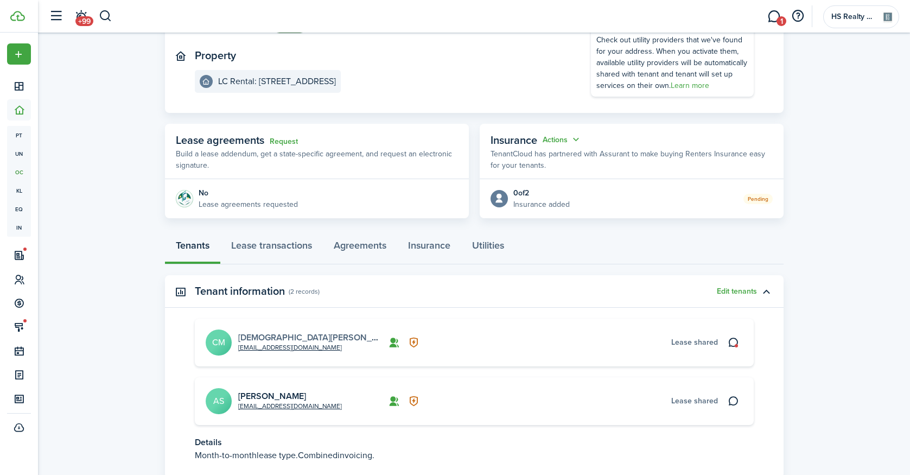
click at [269, 339] on link "[DEMOGRAPHIC_DATA][PERSON_NAME]" at bounding box center [318, 337] width 160 height 12
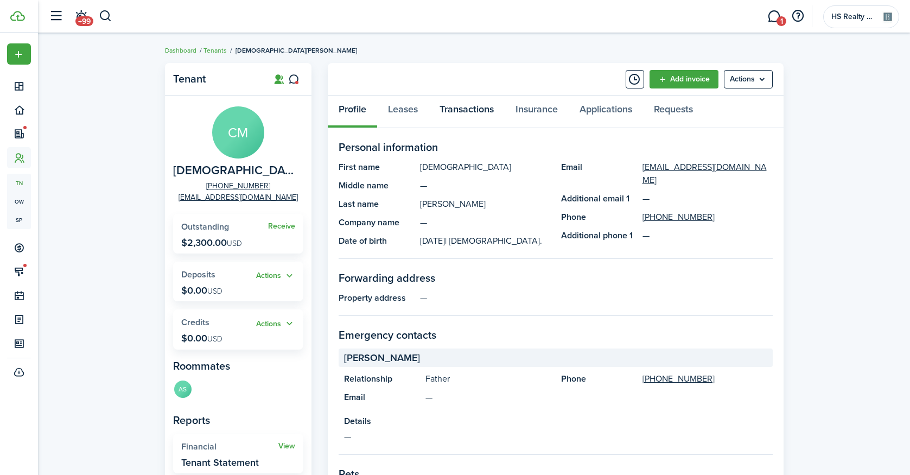
click at [475, 109] on link "Transactions" at bounding box center [467, 112] width 76 height 33
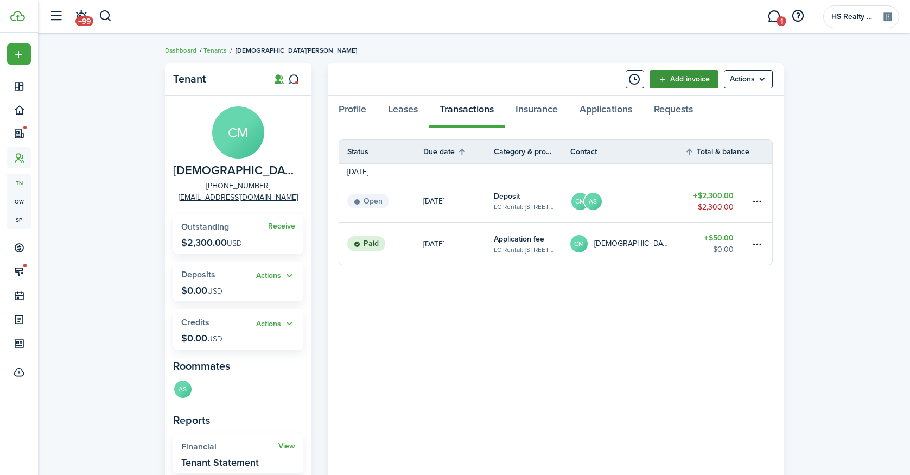
click at [687, 83] on link "Add invoice" at bounding box center [684, 79] width 69 height 18
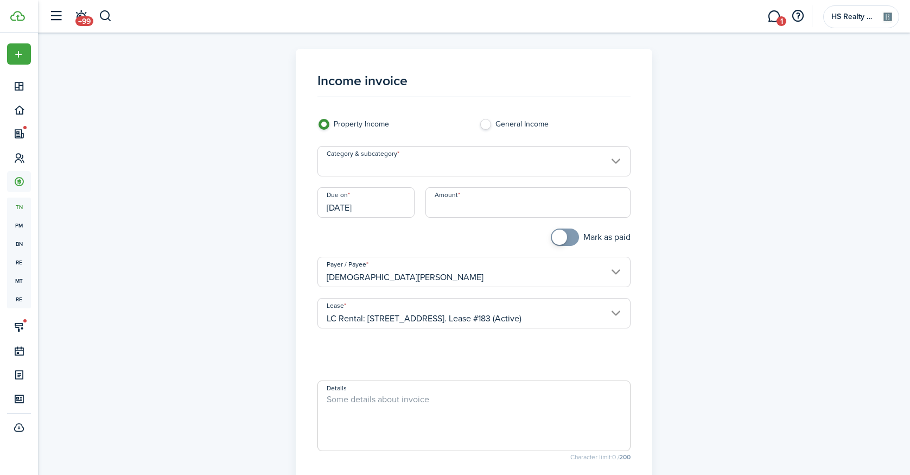
click at [492, 166] on input "Category & subcategory" at bounding box center [474, 161] width 313 height 30
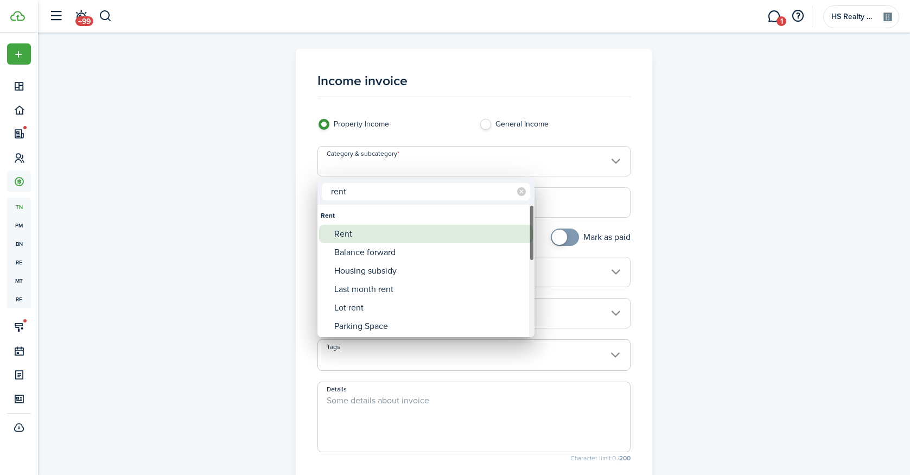
type input "rent"
click at [385, 235] on div "Rent" at bounding box center [430, 234] width 192 height 18
type input "Rent"
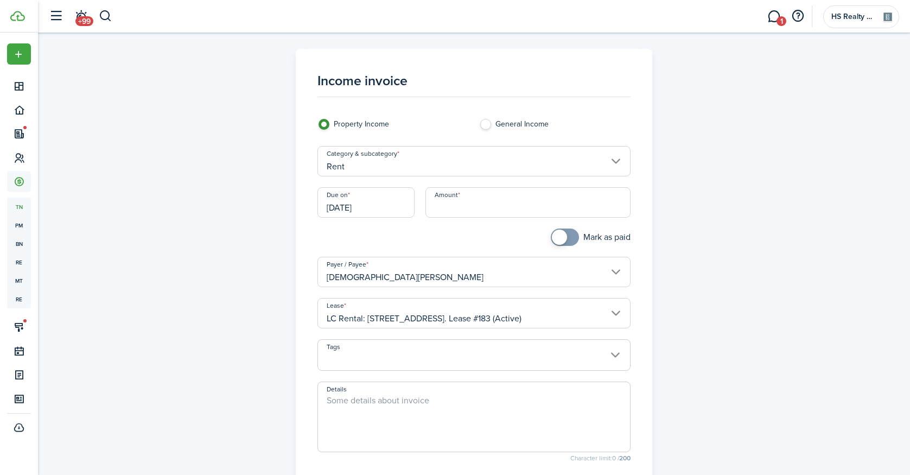
click at [455, 206] on input "Amount" at bounding box center [528, 202] width 205 height 30
click at [395, 208] on input "[DATE]" at bounding box center [366, 202] width 97 height 30
type input "$2,300.00"
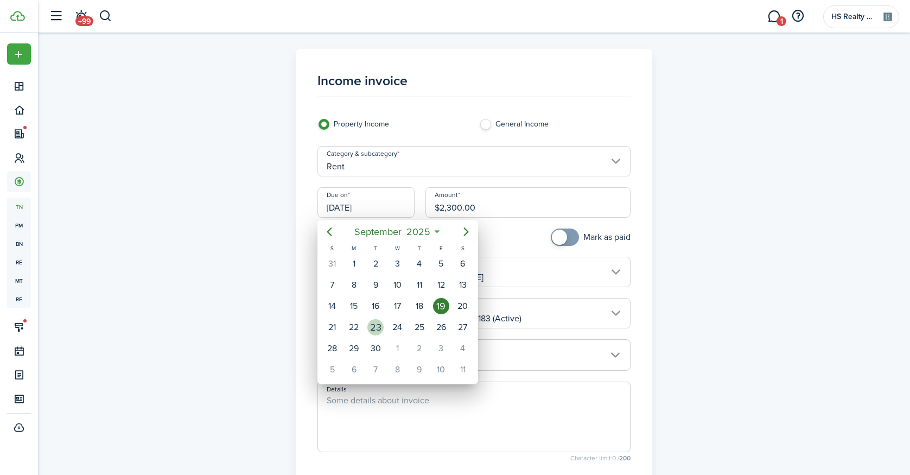
click at [371, 322] on div "23" at bounding box center [376, 327] width 16 height 16
type input "[DATE]"
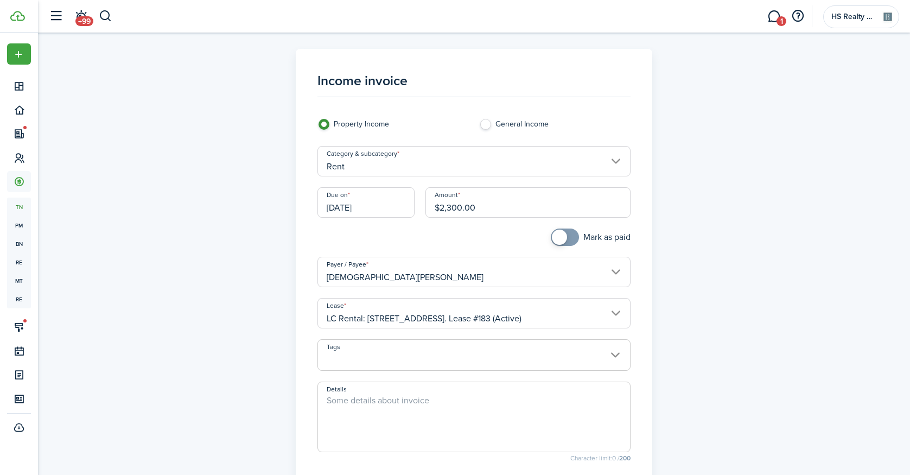
click at [401, 340] on input "Tags" at bounding box center [474, 346] width 312 height 13
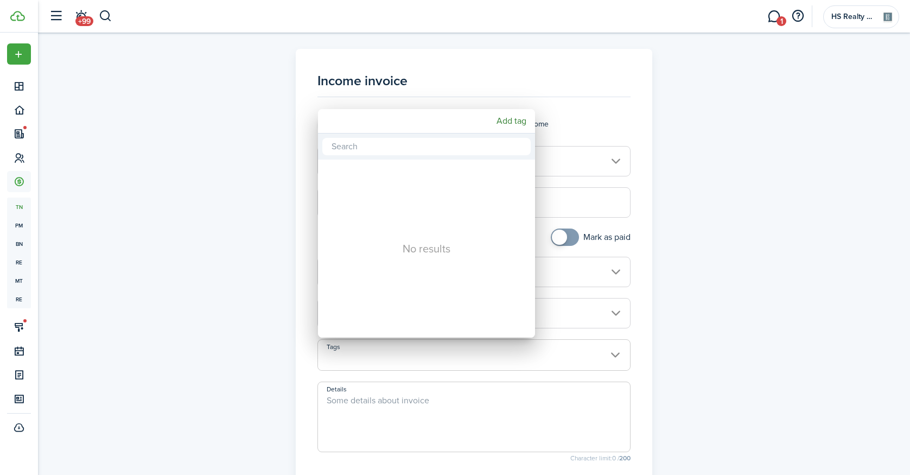
click at [422, 382] on div at bounding box center [455, 237] width 1084 height 649
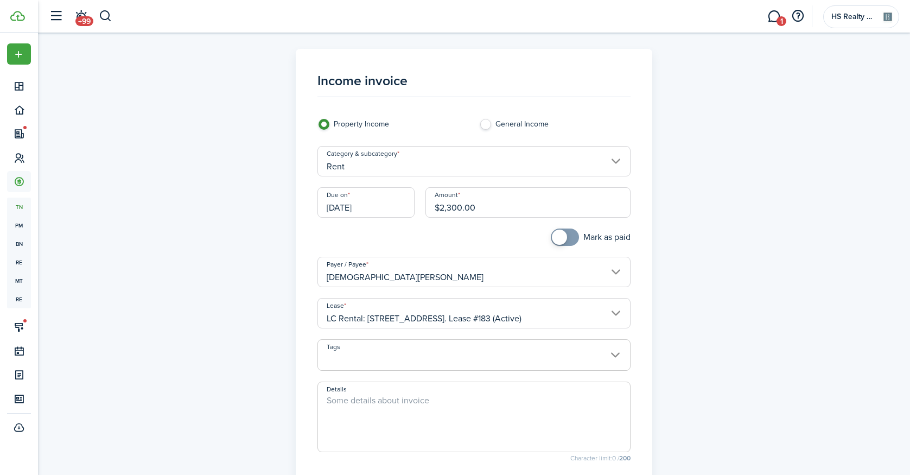
click at [427, 415] on textarea "Details" at bounding box center [474, 420] width 312 height 52
type textarea "First Full Months Rent"
click at [687, 270] on div "Income invoice Property Income General Income Category & subcategory Rent Due o…" at bounding box center [475, 308] width 630 height 518
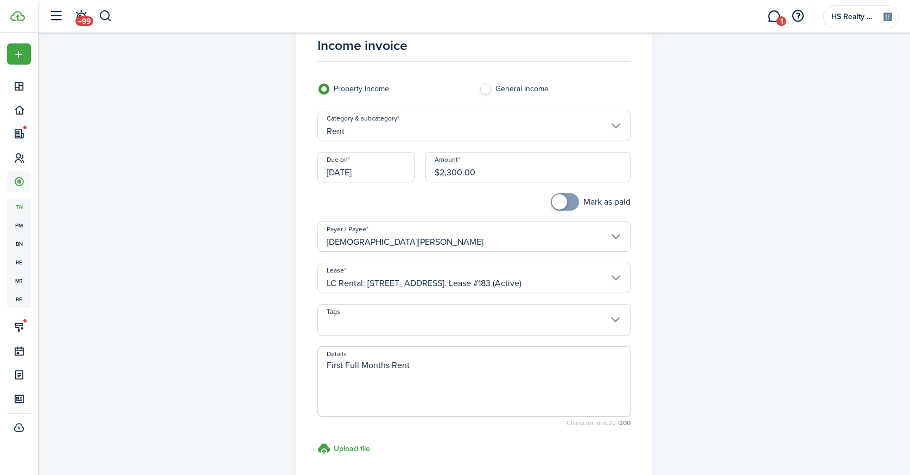
scroll to position [54, 0]
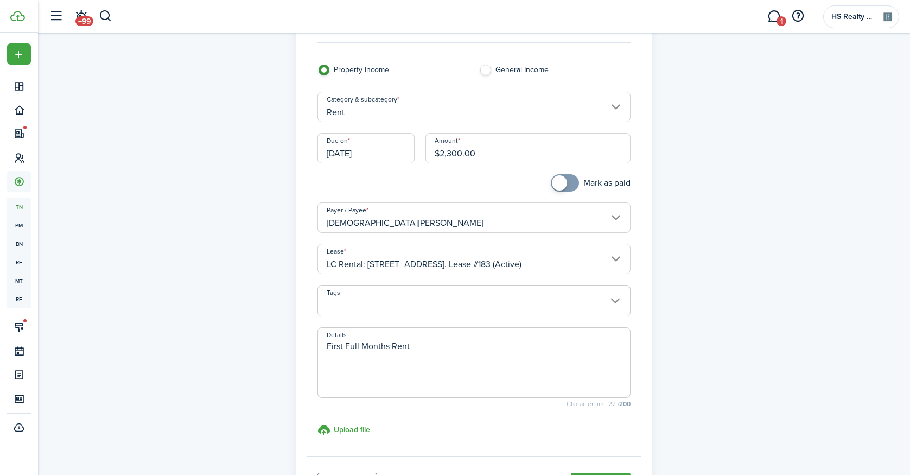
click at [615, 232] on input "[DEMOGRAPHIC_DATA][PERSON_NAME]" at bounding box center [474, 218] width 313 height 30
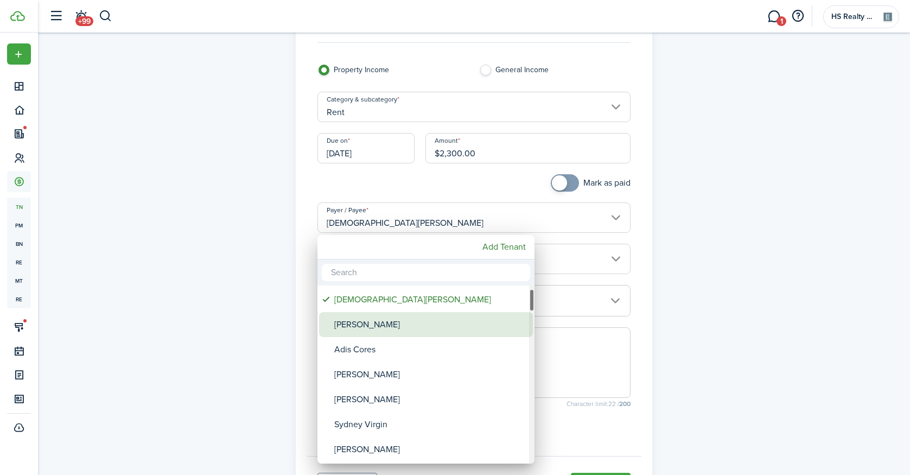
click at [402, 326] on div "[PERSON_NAME]" at bounding box center [430, 324] width 192 height 25
type input "[PERSON_NAME]"
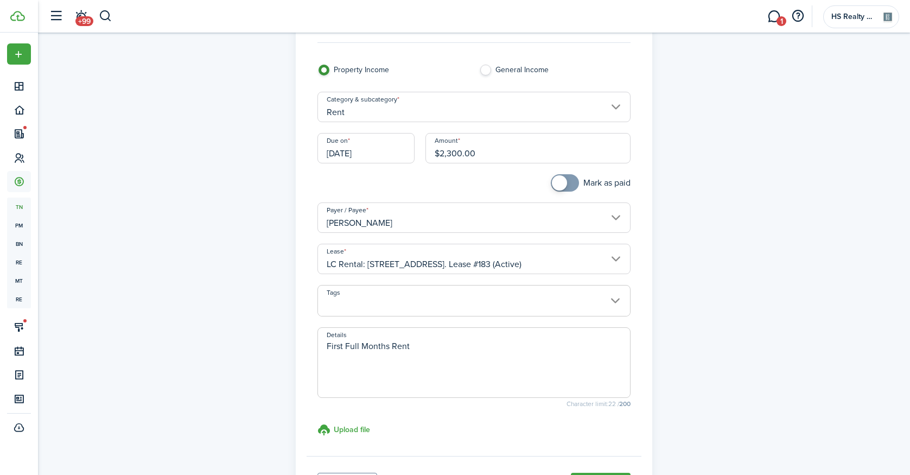
click at [484, 220] on input "[PERSON_NAME]" at bounding box center [474, 218] width 313 height 30
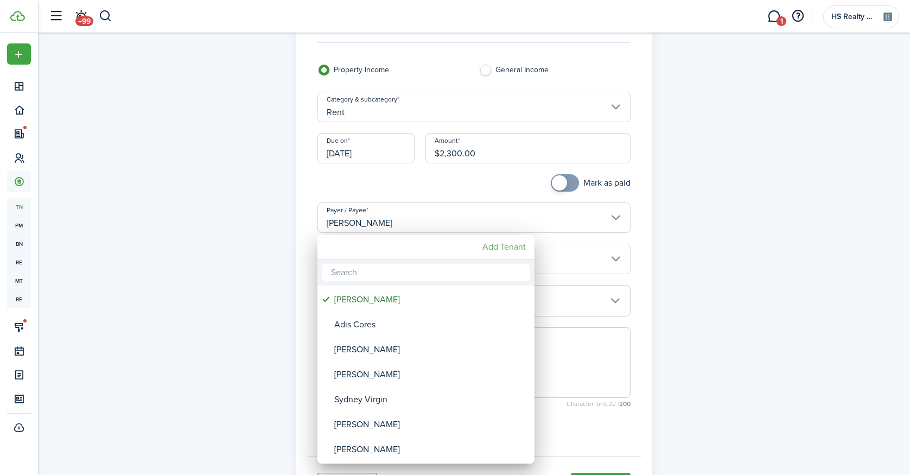
click at [508, 248] on mbsc-button "Add Tenant" at bounding box center [504, 247] width 52 height 20
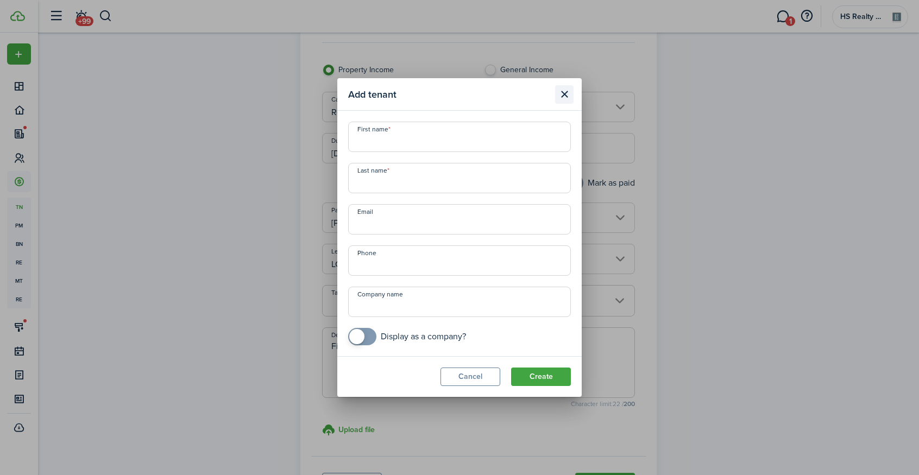
click at [565, 96] on button "Close modal" at bounding box center [564, 94] width 18 height 18
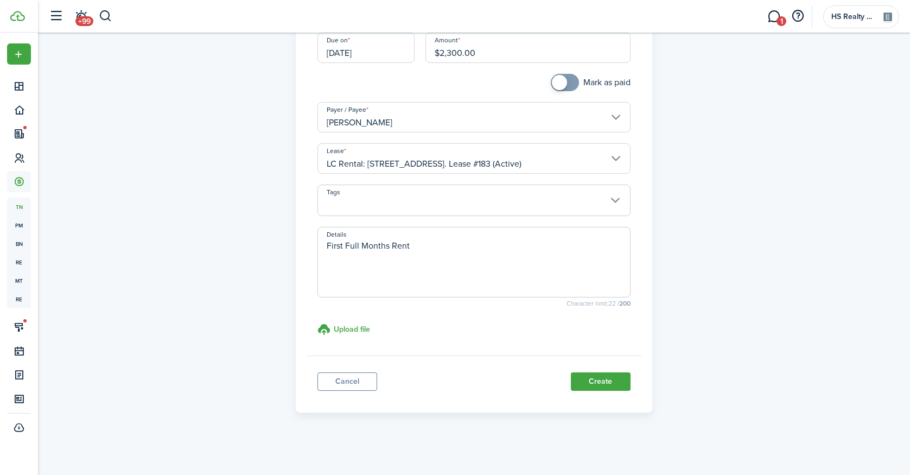
scroll to position [0, 0]
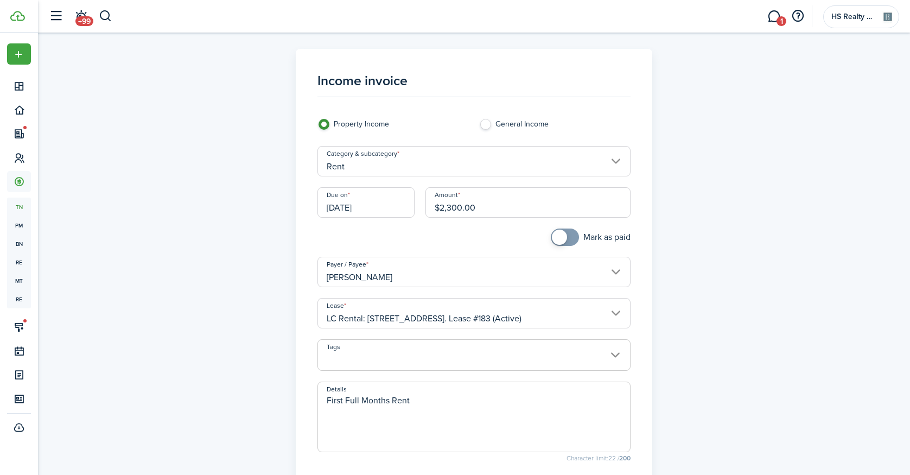
click at [455, 353] on span at bounding box center [474, 361] width 312 height 18
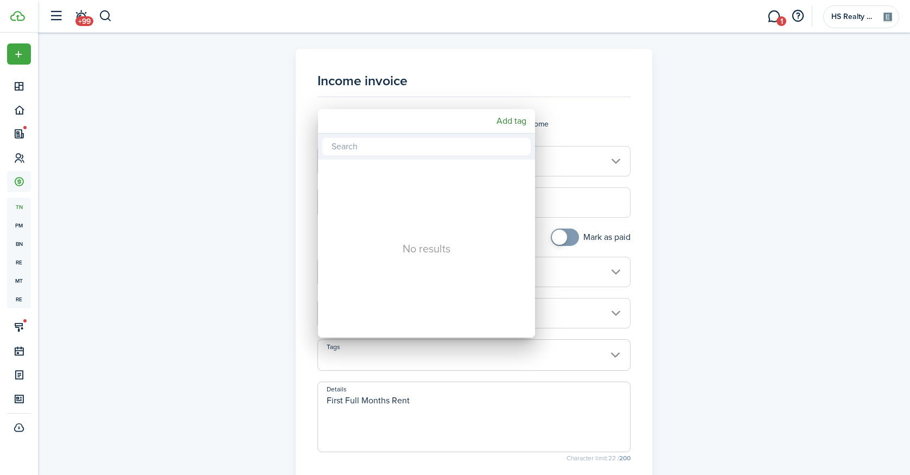
click at [665, 355] on div at bounding box center [455, 237] width 1084 height 649
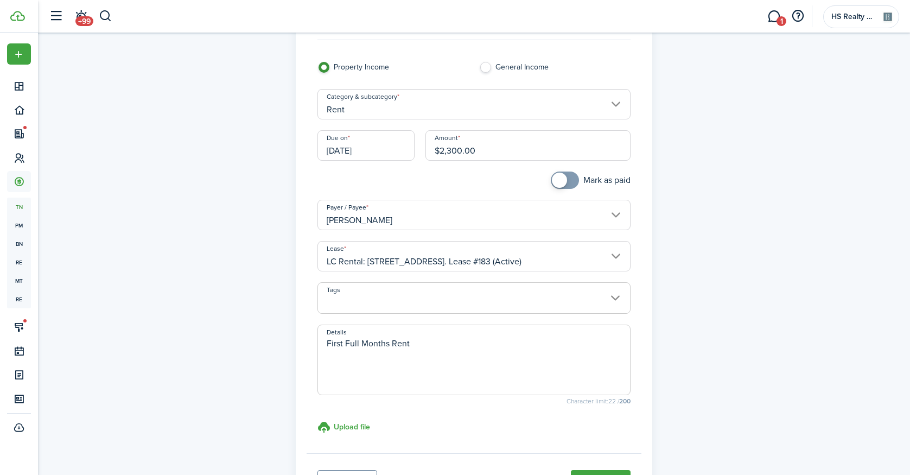
scroll to position [155, 0]
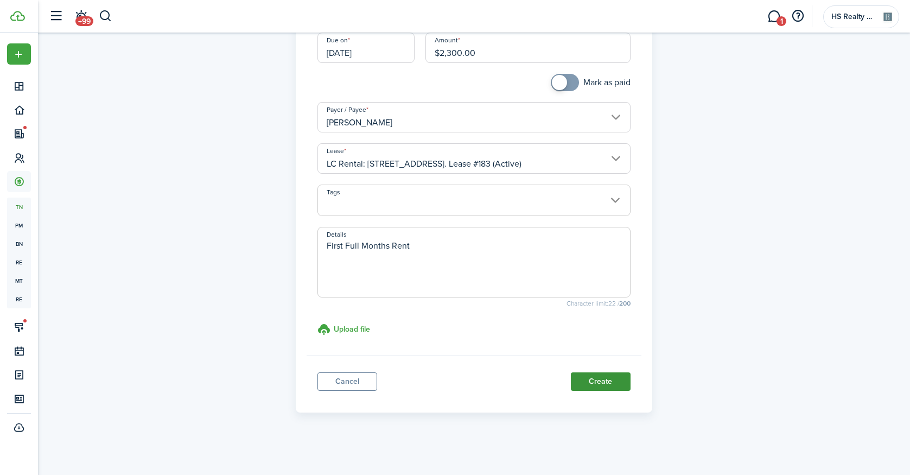
click at [613, 378] on button "Create" at bounding box center [601, 381] width 60 height 18
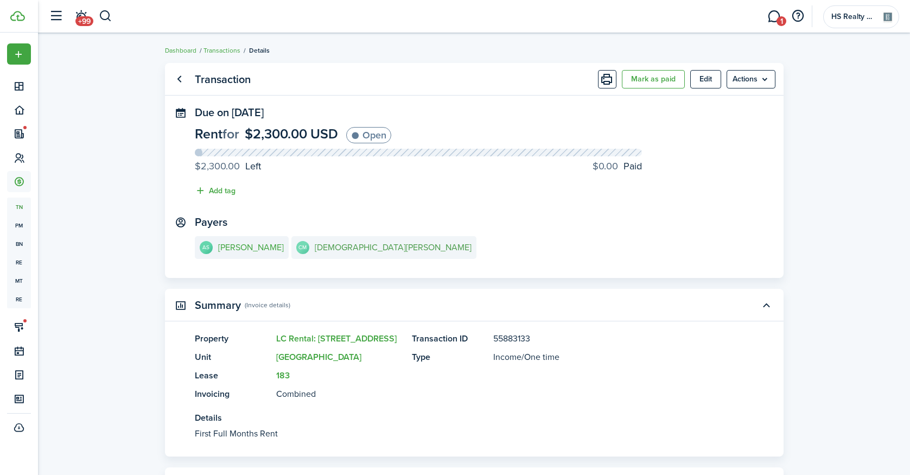
click at [320, 245] on e-details-info-title "[DEMOGRAPHIC_DATA][PERSON_NAME]" at bounding box center [393, 248] width 157 height 10
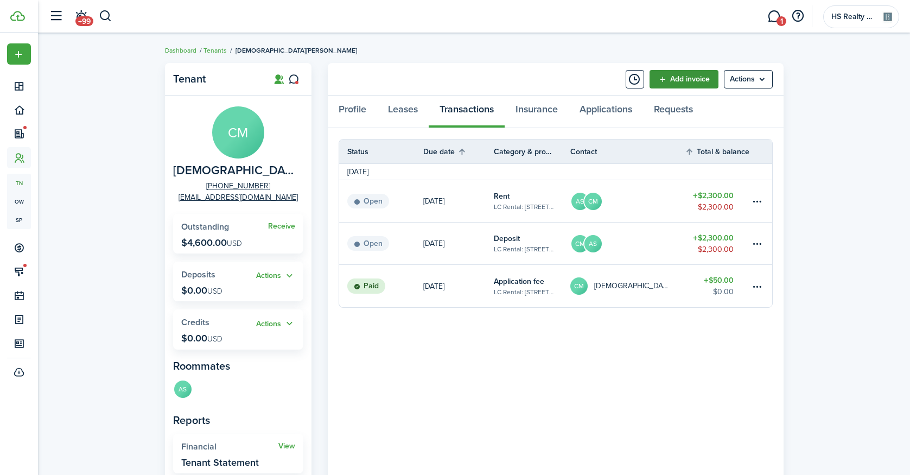
click at [690, 81] on link "Add invoice" at bounding box center [684, 79] width 69 height 18
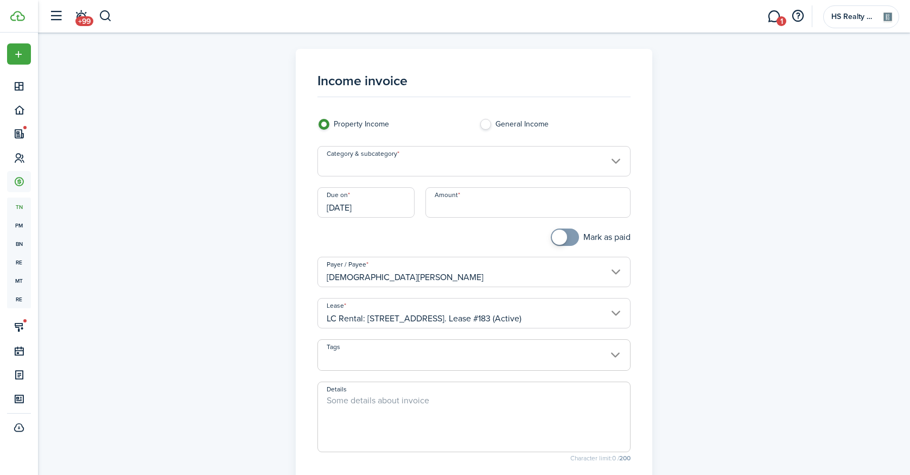
click at [475, 148] on input "Category & subcategory" at bounding box center [474, 161] width 313 height 30
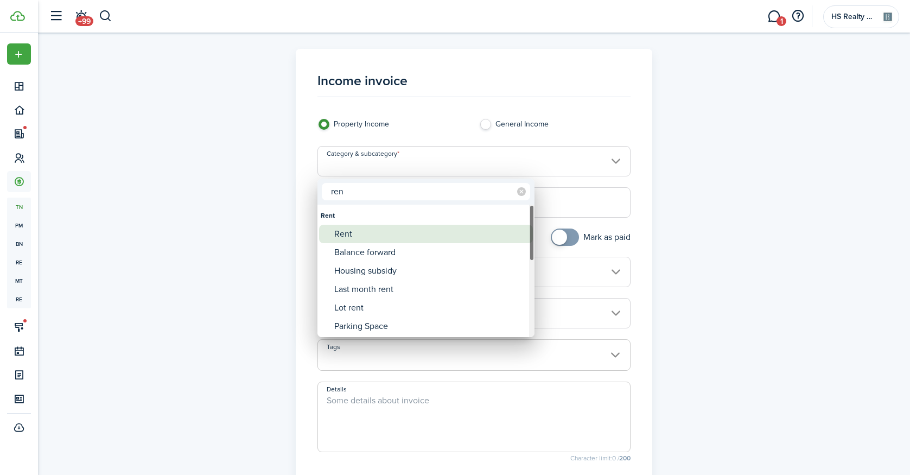
type input "ren"
click at [357, 232] on div "Rent" at bounding box center [430, 234] width 192 height 18
type input "Rent"
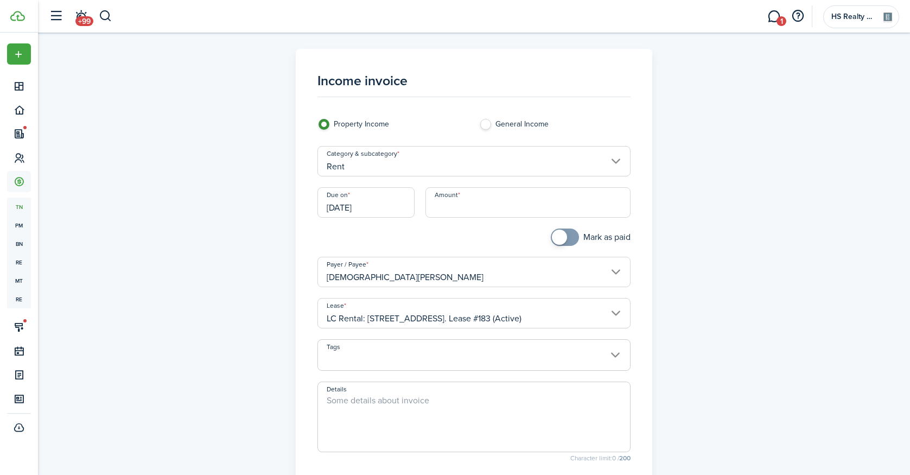
click at [376, 212] on input "[DATE]" at bounding box center [366, 202] width 97 height 30
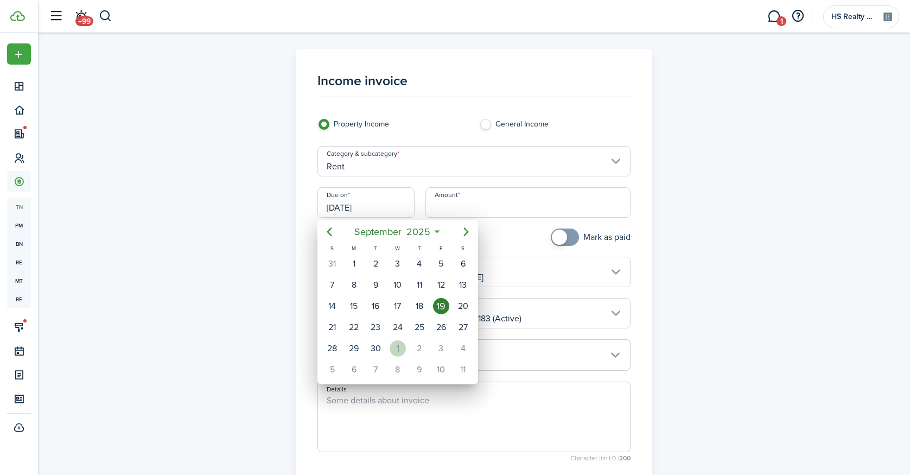
click at [396, 347] on div "1" at bounding box center [398, 348] width 16 height 16
type input "[DATE]"
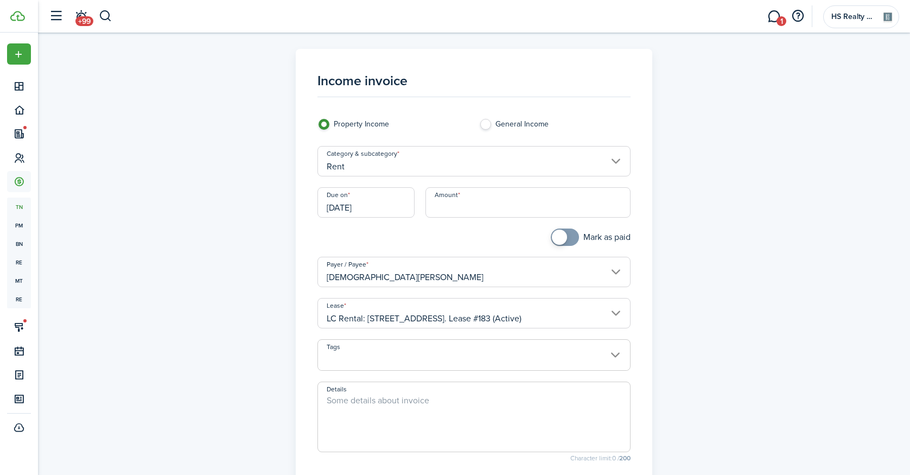
click at [483, 207] on input "Amount" at bounding box center [528, 202] width 205 height 30
type input "$76.66"
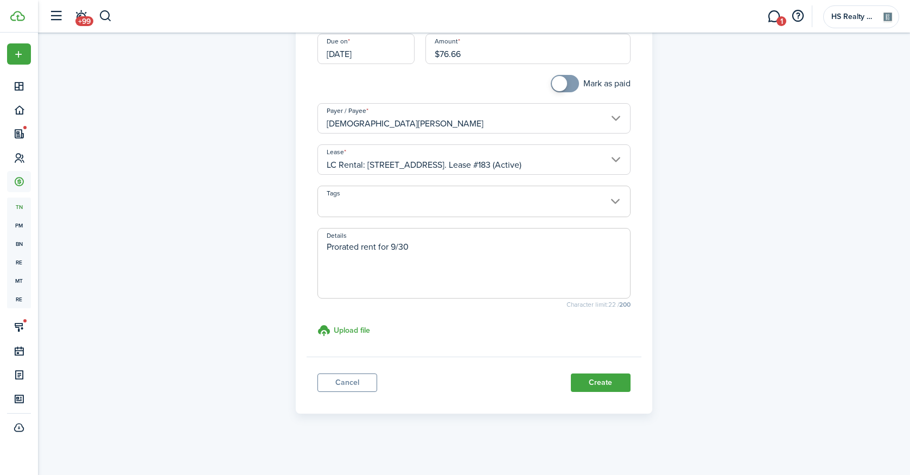
scroll to position [100, 0]
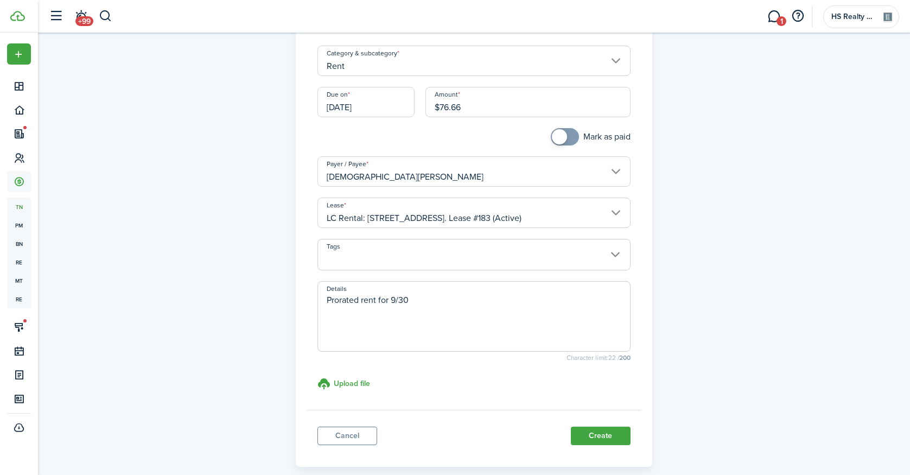
type textarea "Prorated rent for 9/30"
click at [528, 109] on input "$76.66" at bounding box center [528, 102] width 205 height 30
type input "$76.67"
click at [716, 205] on div "Income invoice Property Income General Income Category & subcategory Rent Due o…" at bounding box center [475, 207] width 630 height 518
click at [608, 421] on panel-main-footer "Cancel Create" at bounding box center [474, 433] width 335 height 46
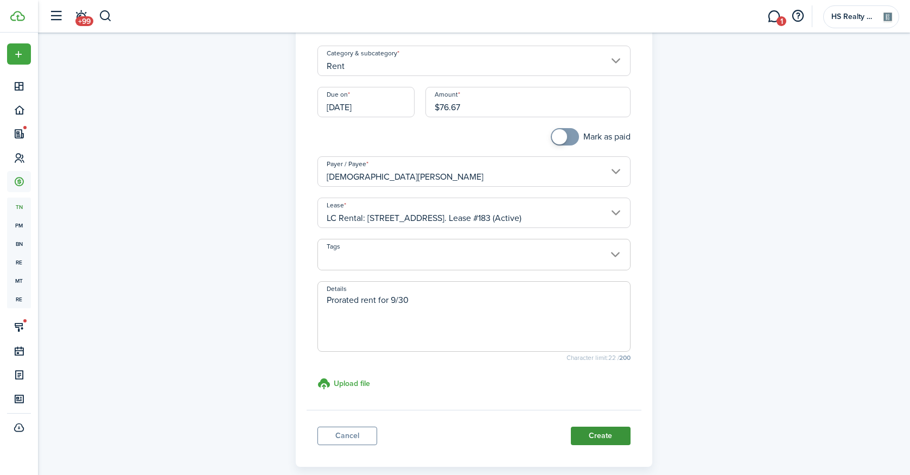
click at [606, 438] on button "Create" at bounding box center [601, 436] width 60 height 18
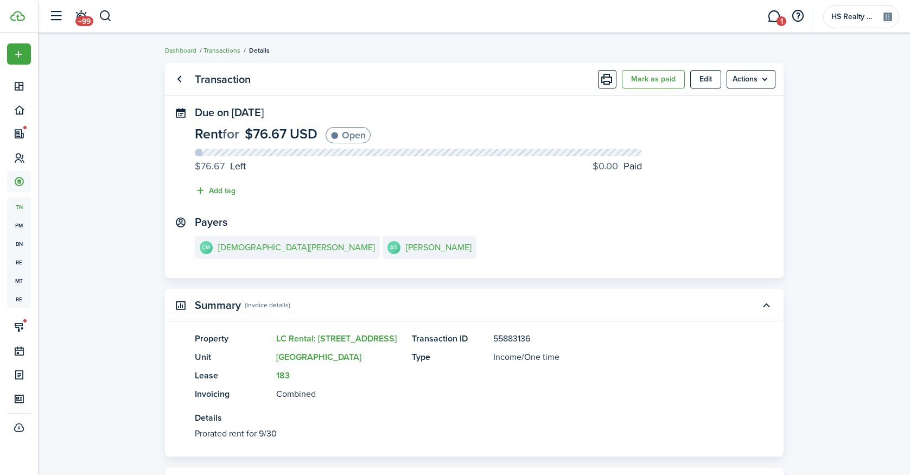
click at [220, 49] on link "Transactions" at bounding box center [222, 51] width 37 height 10
